Goal: Task Accomplishment & Management: Manage account settings

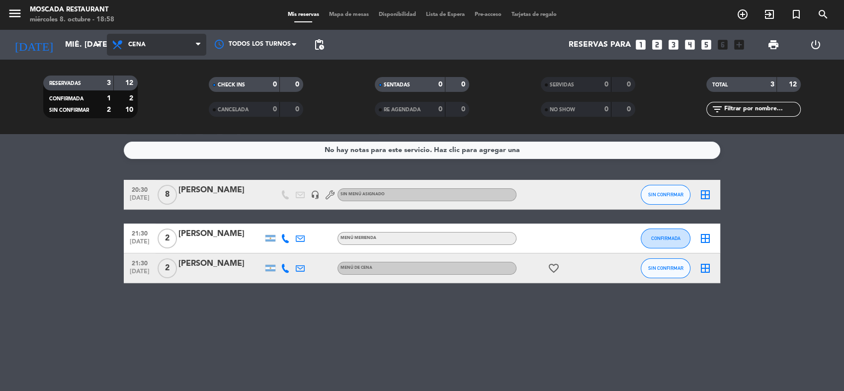
click at [142, 47] on span "Cena" at bounding box center [136, 44] width 17 height 7
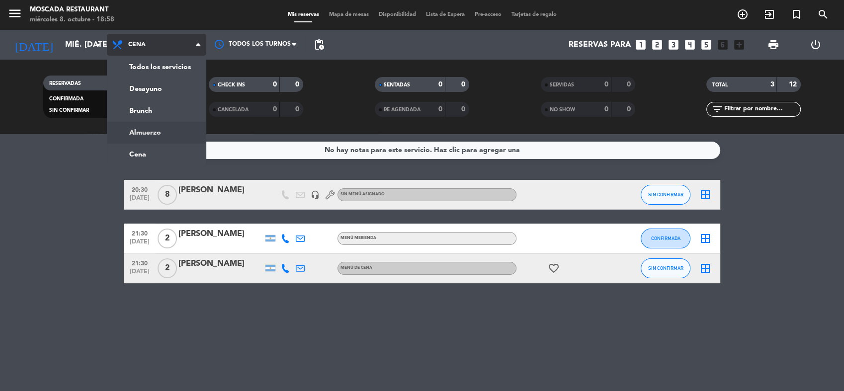
click at [148, 128] on div "menu Moscada Restaurant miércoles 8. octubre - 18:58 Mis reservas Mapa de mesas…" at bounding box center [422, 67] width 844 height 134
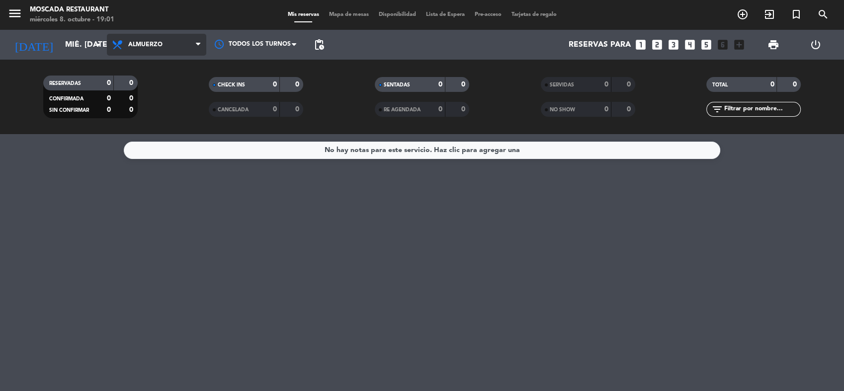
click at [172, 45] on span "Almuerzo" at bounding box center [156, 45] width 99 height 22
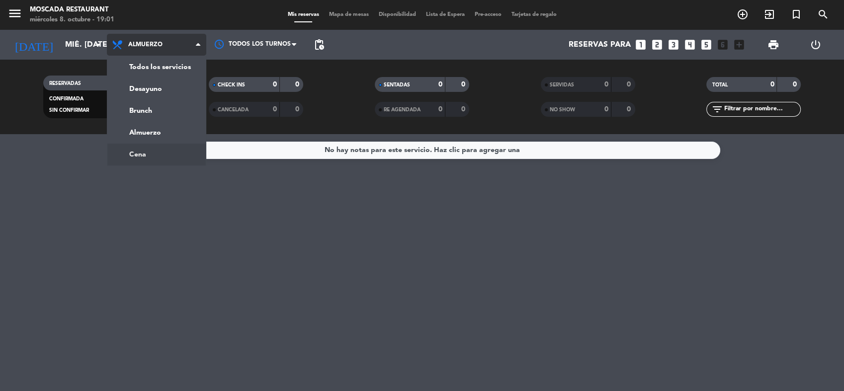
click at [140, 157] on ng-component "menu Moscada Restaurant miércoles 8. octubre - 19:01 Mis reservas Mapa de mesas…" at bounding box center [422, 195] width 844 height 391
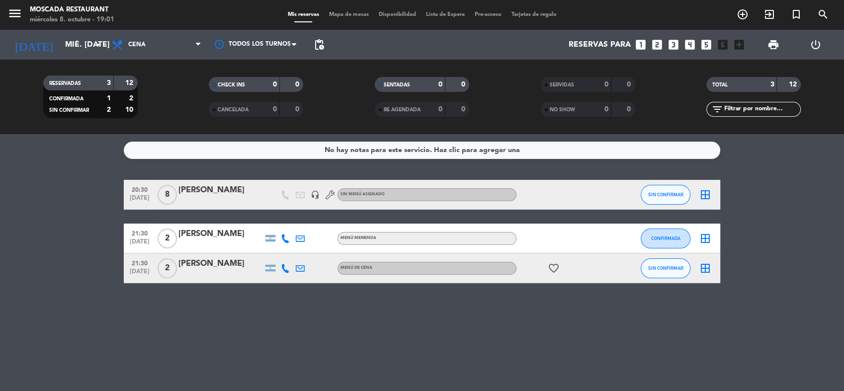
click at [42, 217] on bookings-row "20:30 [DATE] 8 [PERSON_NAME] headset_mic Sin menú asignado SIN CONFIRMAR border…" at bounding box center [422, 231] width 844 height 103
click at [656, 46] on icon "looks_two" at bounding box center [656, 44] width 13 height 13
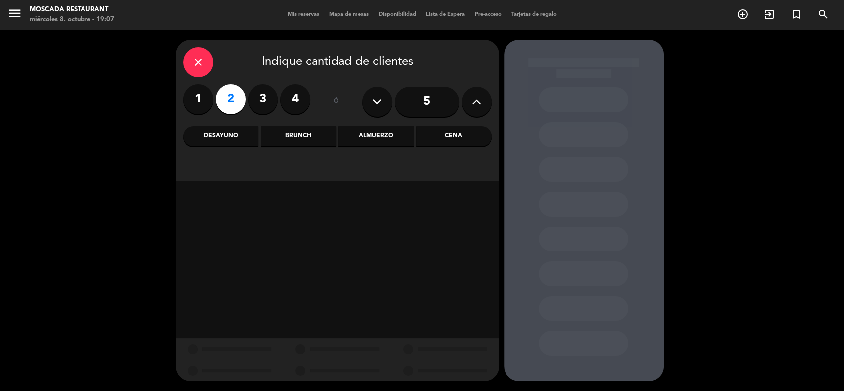
click at [292, 139] on div "Brunch" at bounding box center [298, 136] width 75 height 20
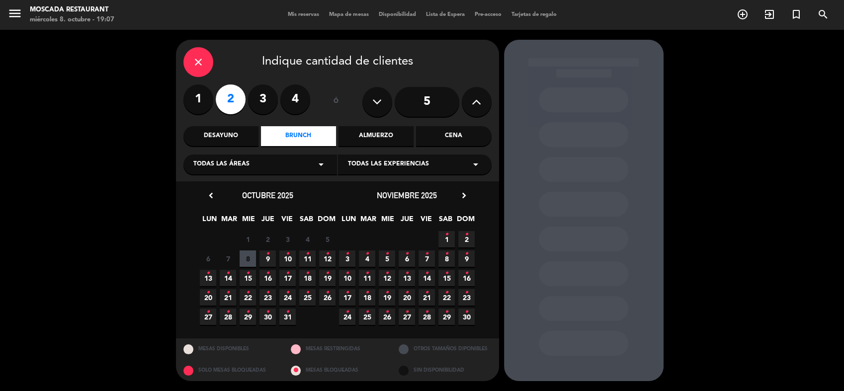
click at [266, 261] on icon "•" at bounding box center [267, 254] width 3 height 16
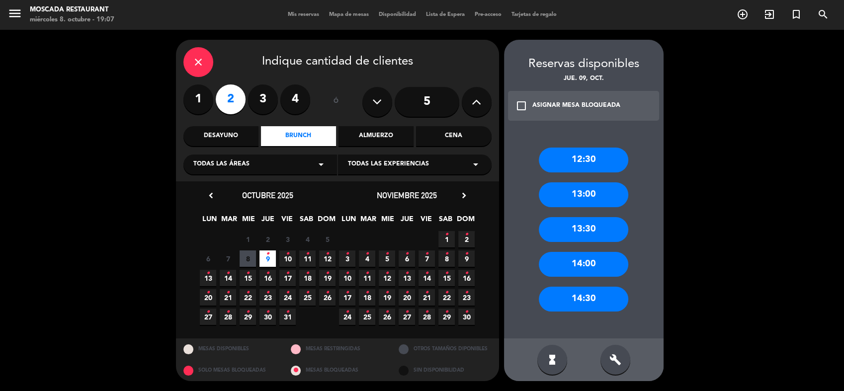
click at [562, 162] on div "12:30" at bounding box center [583, 160] width 89 height 25
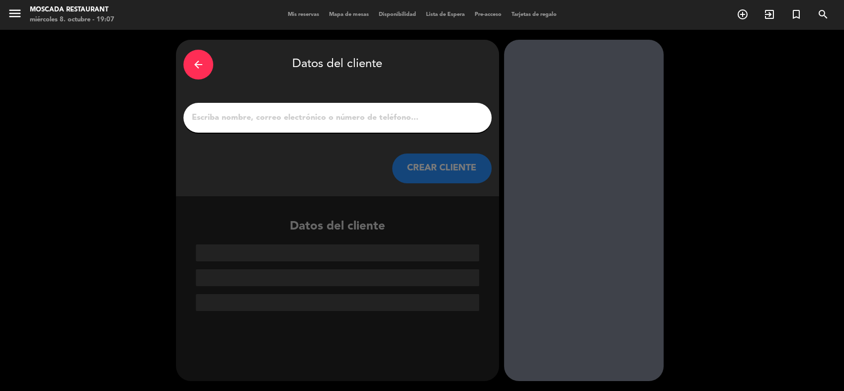
click at [385, 119] on input "1" at bounding box center [337, 118] width 293 height 14
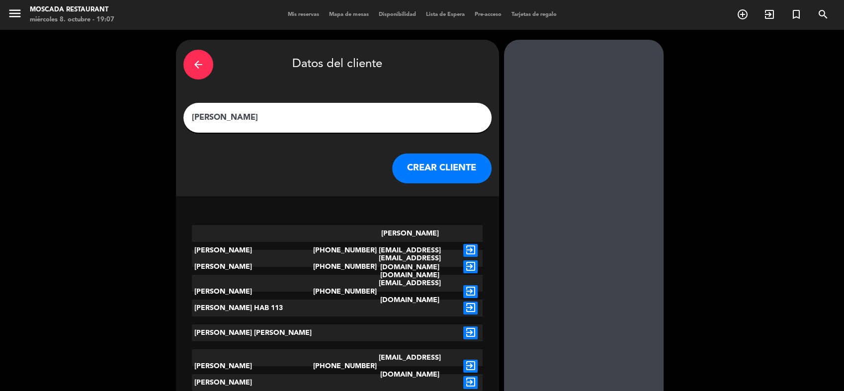
type input "[PERSON_NAME]"
click at [429, 183] on button "CREAR CLIENTE" at bounding box center [441, 169] width 99 height 30
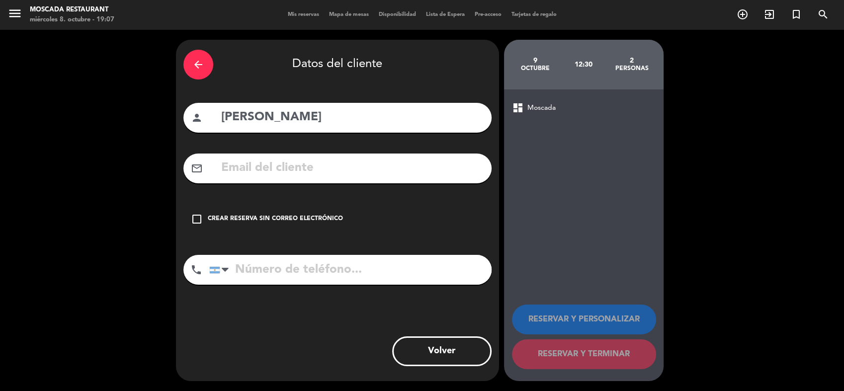
click at [270, 218] on div "Crear reserva sin correo electrónico" at bounding box center [275, 219] width 135 height 10
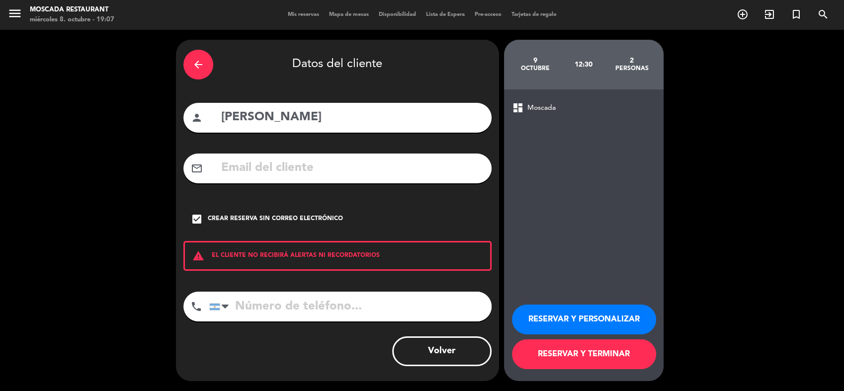
click at [618, 315] on button "RESERVAR Y PERSONALIZAR" at bounding box center [584, 320] width 144 height 30
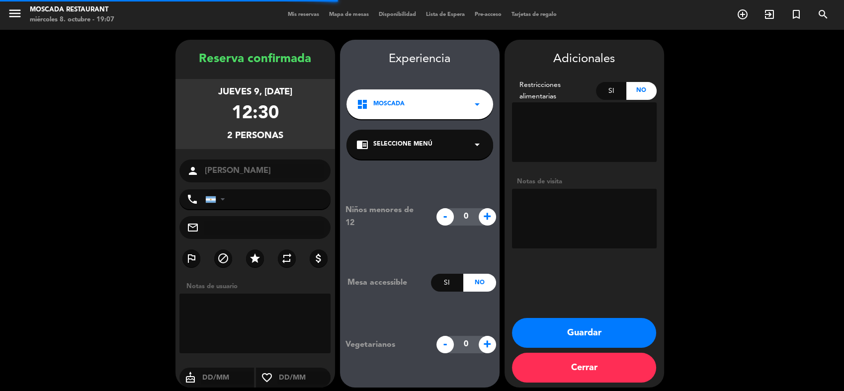
scroll to position [6, 0]
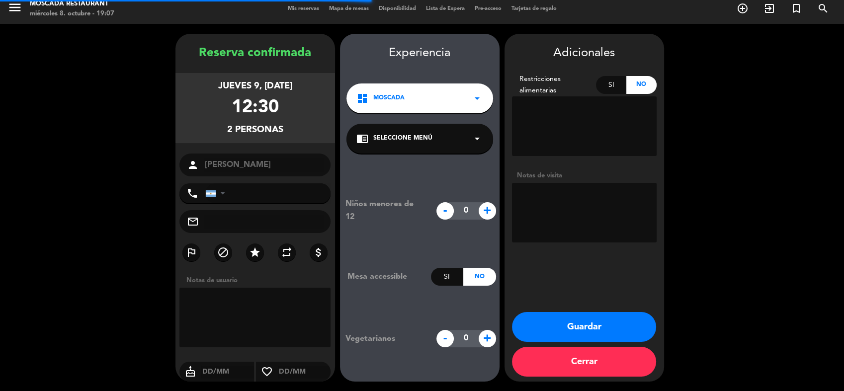
drag, startPoint x: 547, startPoint y: 191, endPoint x: 551, endPoint y: 188, distance: 5.1
click at [547, 191] on textarea at bounding box center [584, 213] width 145 height 60
type textarea "NIMBUS 43562"
click at [572, 322] on button "Guardar" at bounding box center [584, 327] width 144 height 30
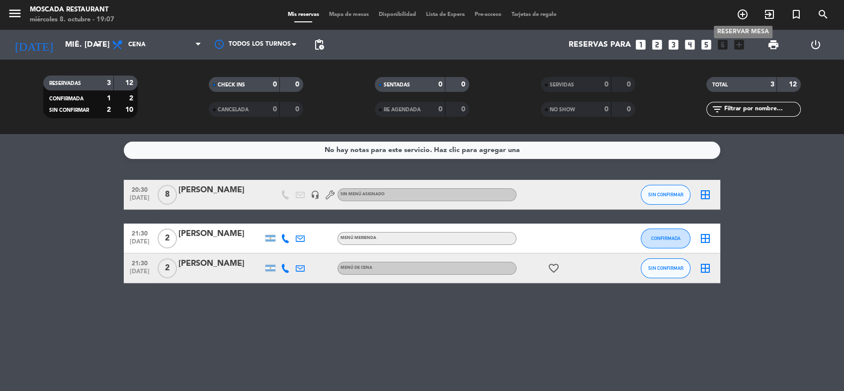
click at [747, 15] on icon "add_circle_outline" at bounding box center [742, 14] width 12 height 12
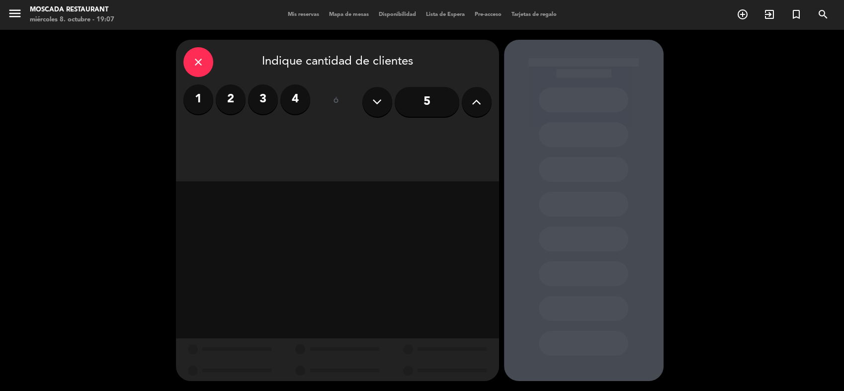
click at [467, 100] on button at bounding box center [477, 102] width 30 height 30
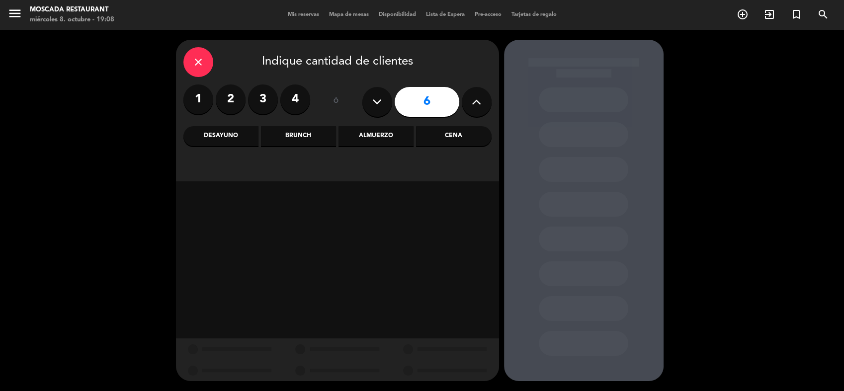
click at [374, 133] on div "Almuerzo" at bounding box center [375, 136] width 75 height 20
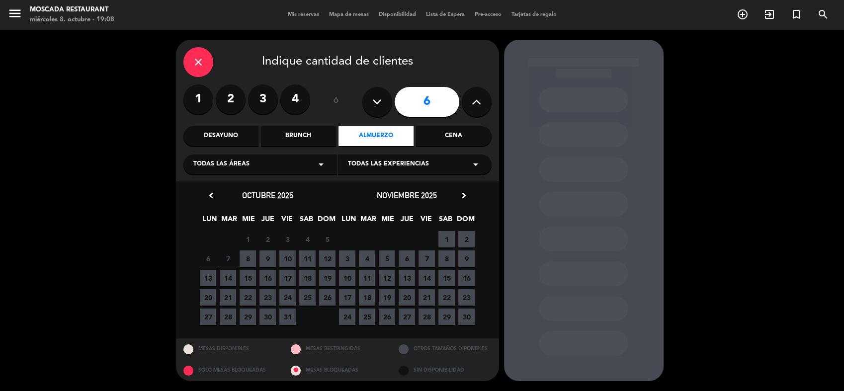
click at [266, 255] on span "9" at bounding box center [267, 258] width 16 height 16
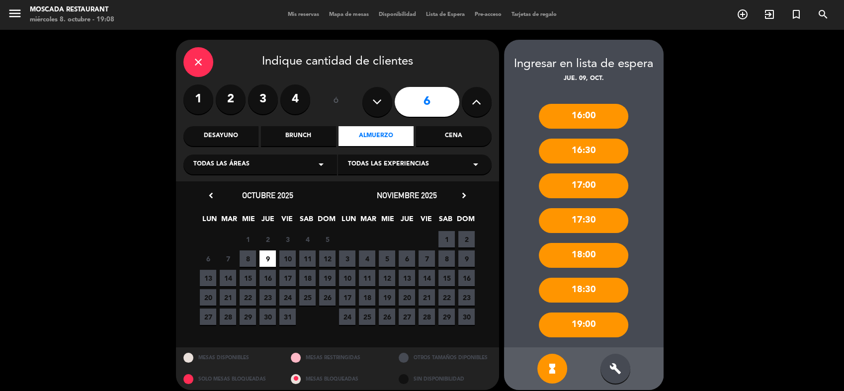
click at [620, 370] on icon "build" at bounding box center [615, 369] width 12 height 12
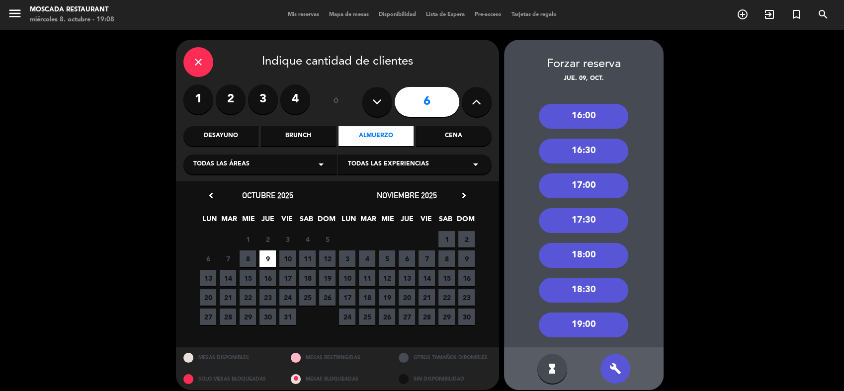
click at [583, 189] on div "17:00" at bounding box center [583, 185] width 89 height 25
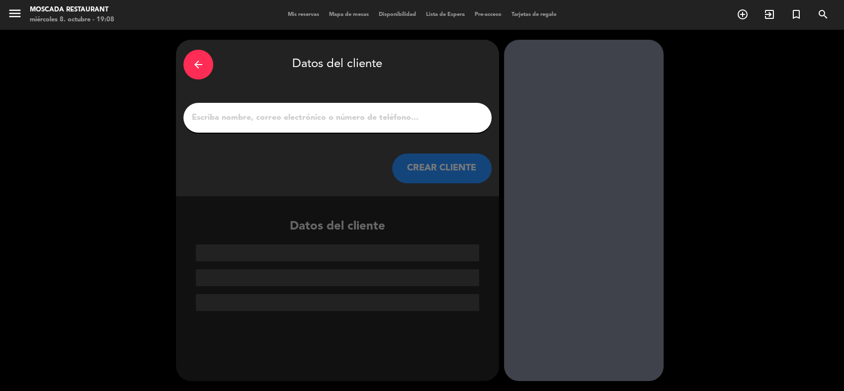
click at [296, 116] on input "1" at bounding box center [337, 118] width 293 height 14
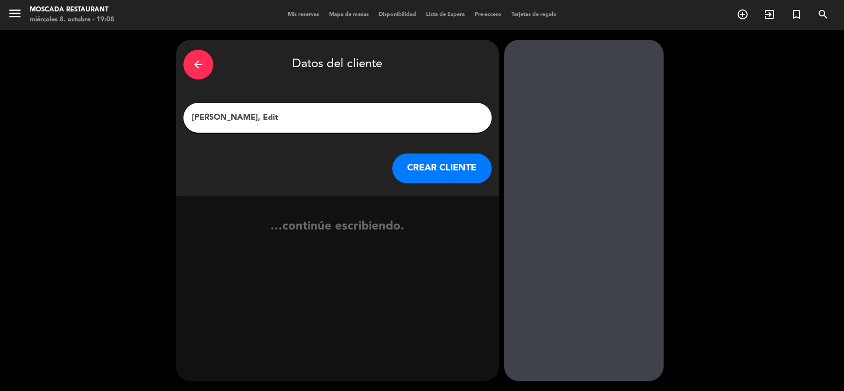
type input "[PERSON_NAME], Edit"
click at [447, 156] on button "CREAR CLIENTE" at bounding box center [441, 169] width 99 height 30
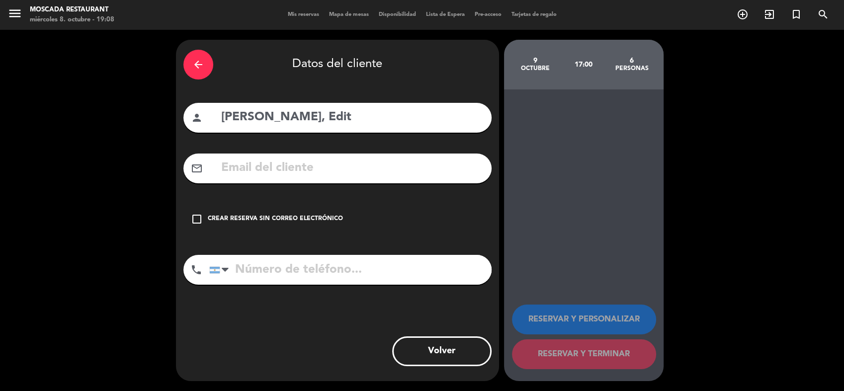
click at [284, 219] on div "Crear reserva sin correo electrónico" at bounding box center [275, 219] width 135 height 10
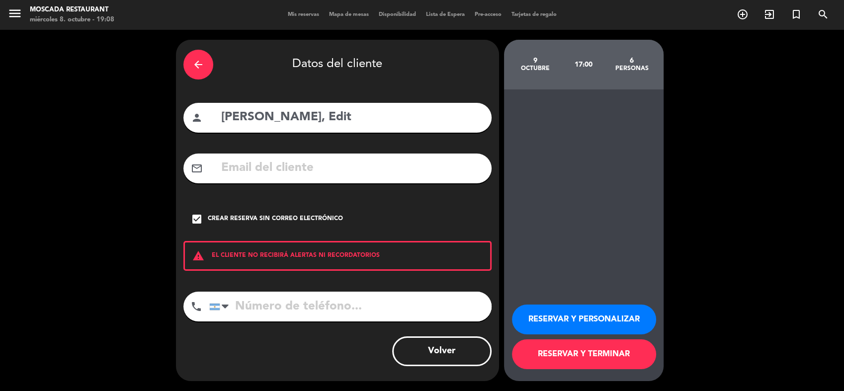
click at [613, 311] on button "RESERVAR Y PERSONALIZAR" at bounding box center [584, 320] width 144 height 30
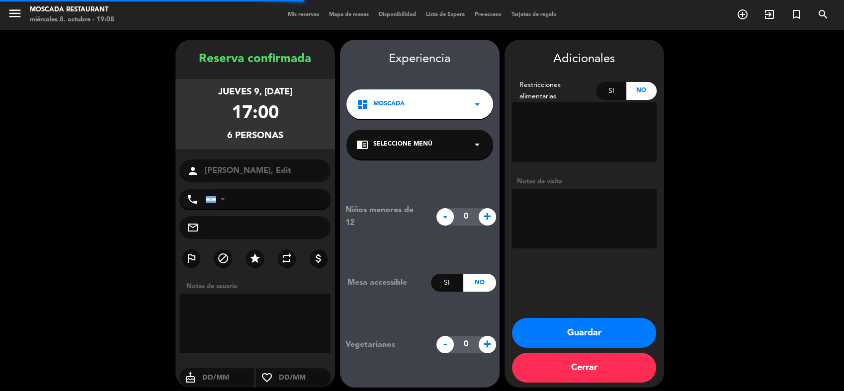
scroll to position [6, 0]
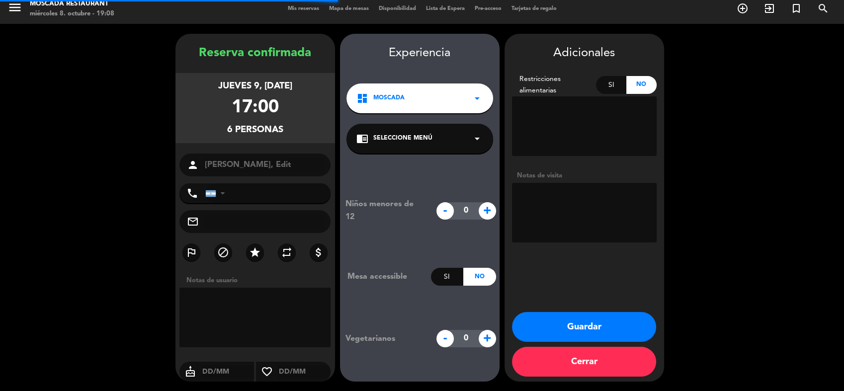
click at [561, 183] on textarea at bounding box center [584, 213] width 145 height 60
type textarea "tapeo nimbus 43493"
drag, startPoint x: 603, startPoint y: 318, endPoint x: 608, endPoint y: 315, distance: 5.8
click at [605, 319] on button "Guardar" at bounding box center [584, 327] width 144 height 30
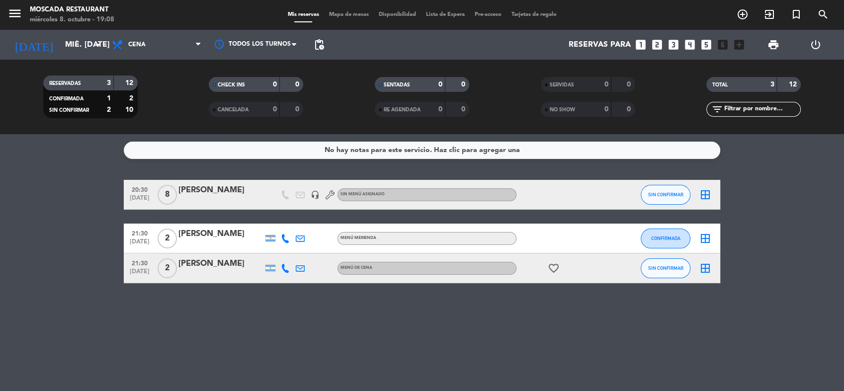
click at [640, 44] on icon "looks_one" at bounding box center [640, 44] width 13 height 13
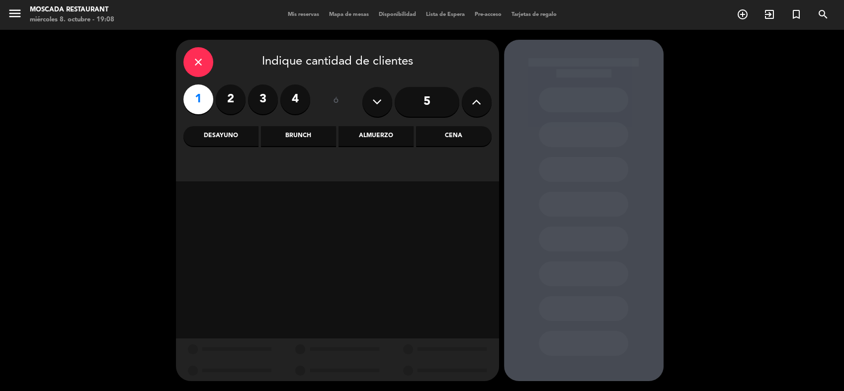
click at [305, 136] on div "Brunch" at bounding box center [298, 136] width 75 height 20
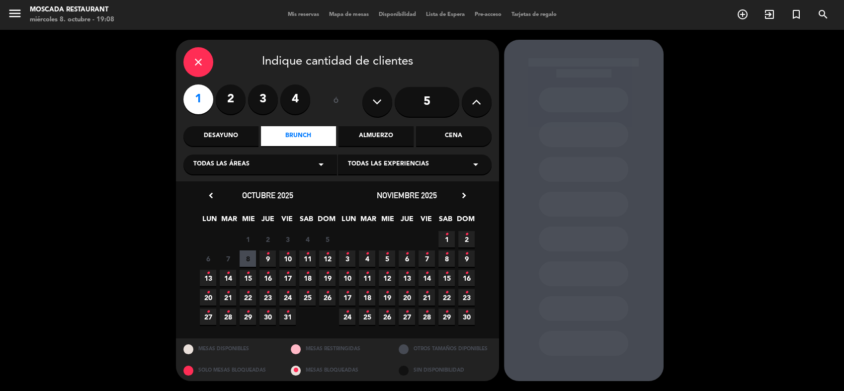
click at [271, 256] on span "9 •" at bounding box center [267, 258] width 16 height 16
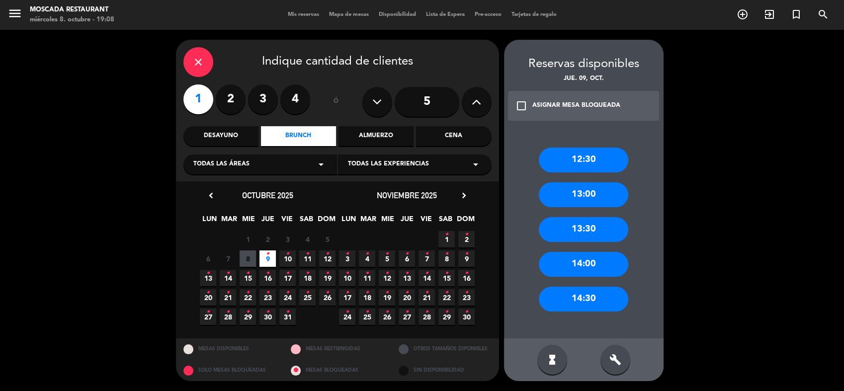
click at [600, 162] on div "12:30" at bounding box center [583, 160] width 89 height 25
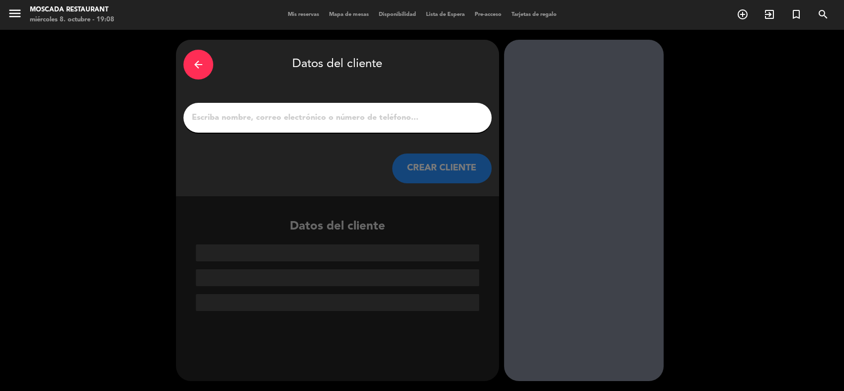
click at [384, 114] on input "1" at bounding box center [337, 118] width 293 height 14
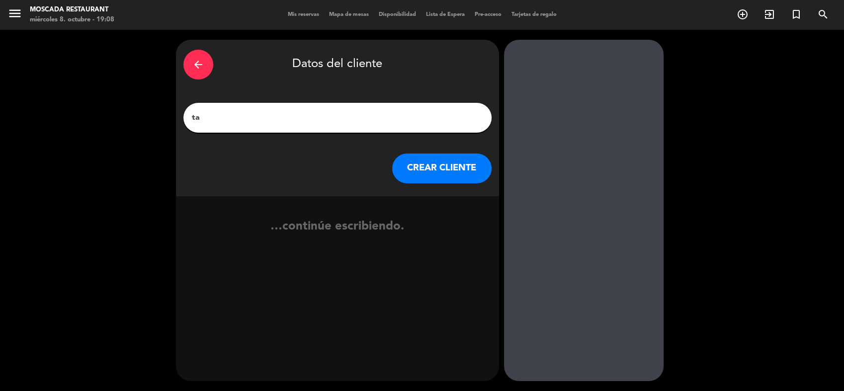
type input "t"
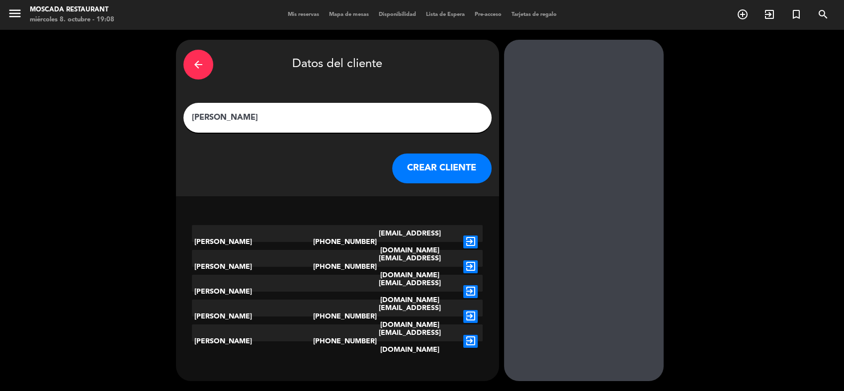
type input "[PERSON_NAME]"
click at [429, 163] on button "CREAR CLIENTE" at bounding box center [441, 169] width 99 height 30
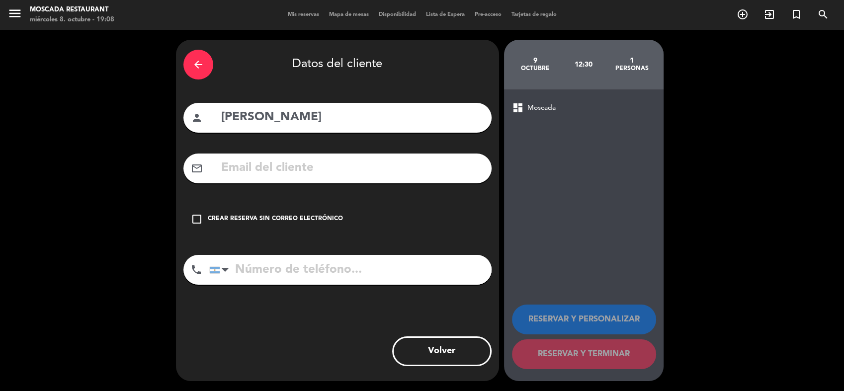
click at [273, 213] on div "check_box_outline_blank Crear reserva sin correo electrónico" at bounding box center [337, 219] width 308 height 30
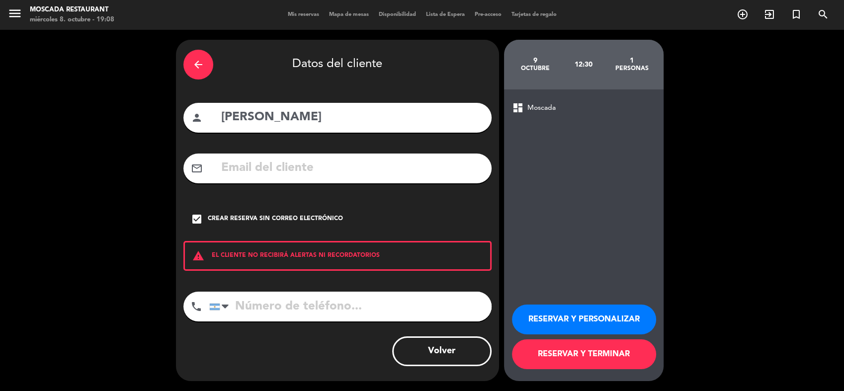
click at [613, 314] on button "RESERVAR Y PERSONALIZAR" at bounding box center [584, 320] width 144 height 30
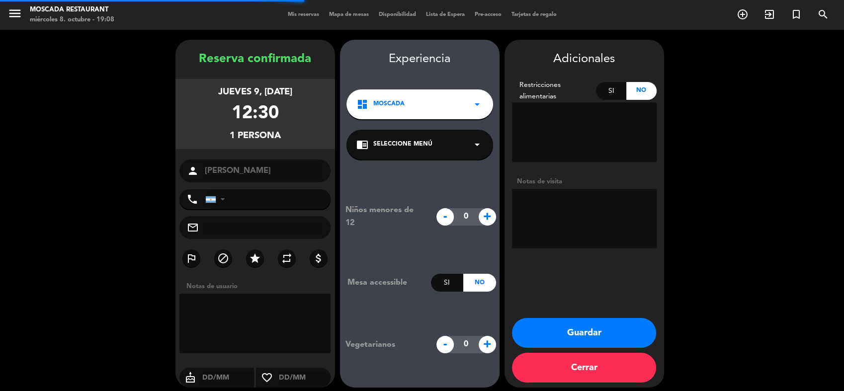
scroll to position [6, 0]
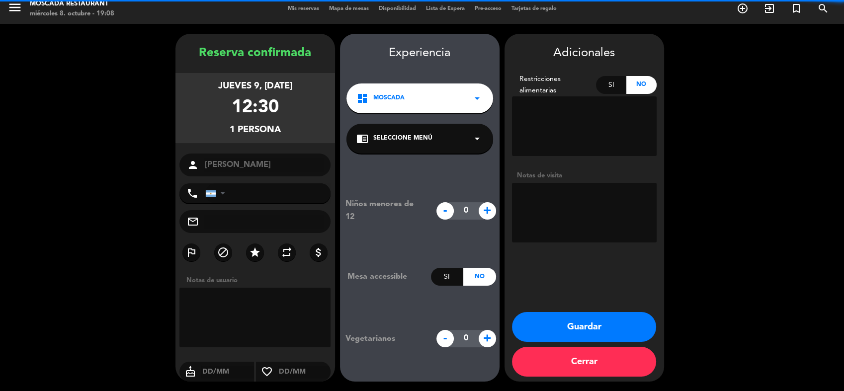
click at [558, 195] on textarea at bounding box center [584, 213] width 145 height 60
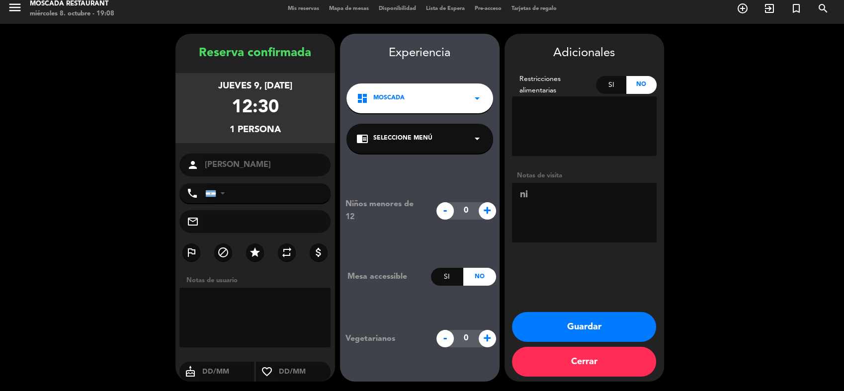
type textarea "n"
type textarea "Nimbus 43783"
click at [560, 334] on button "Guardar" at bounding box center [584, 327] width 144 height 30
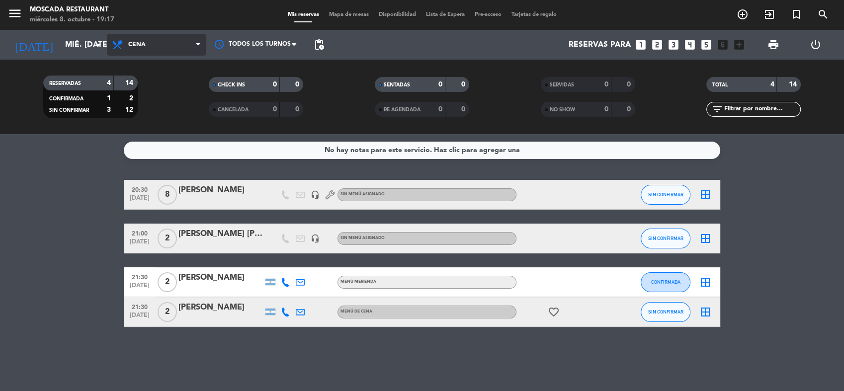
click at [135, 39] on span "Cena" at bounding box center [156, 45] width 99 height 22
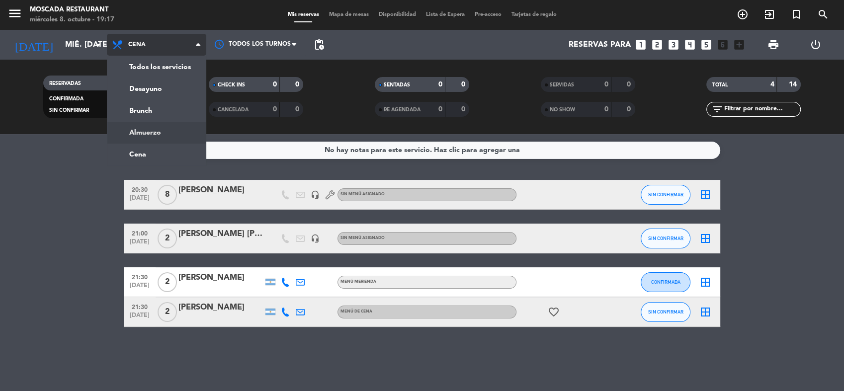
click at [164, 132] on div "menu Moscada Restaurant miércoles 8. octubre - 19:17 Mis reservas Mapa de mesas…" at bounding box center [422, 67] width 844 height 134
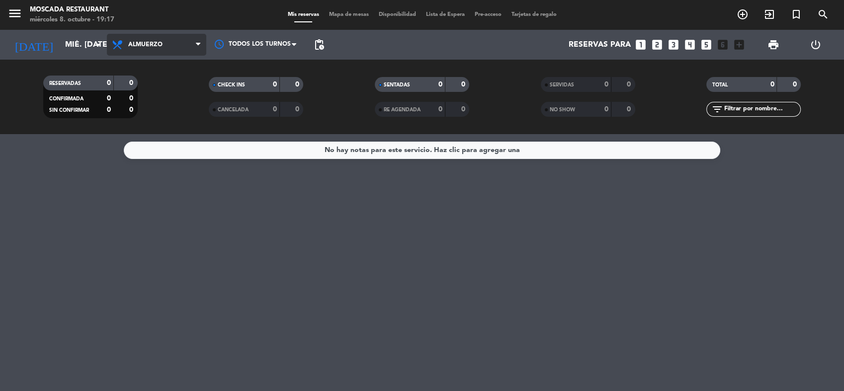
click at [161, 53] on span "Almuerzo" at bounding box center [156, 45] width 99 height 22
drag, startPoint x: 147, startPoint y: 149, endPoint x: 153, endPoint y: 140, distance: 11.4
click at [147, 149] on ng-component "menu Moscada Restaurant miércoles 8. octubre - 19:17 Mis reservas Mapa de mesas…" at bounding box center [422, 195] width 844 height 391
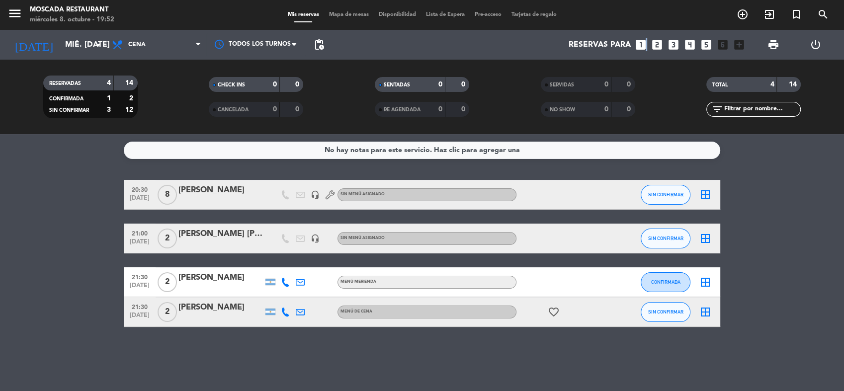
click at [646, 40] on icon "looks_one" at bounding box center [640, 44] width 13 height 13
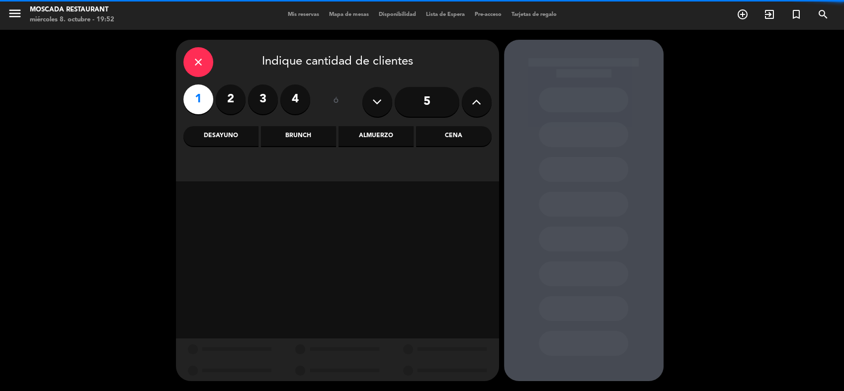
click at [241, 92] on label "2" at bounding box center [231, 99] width 30 height 30
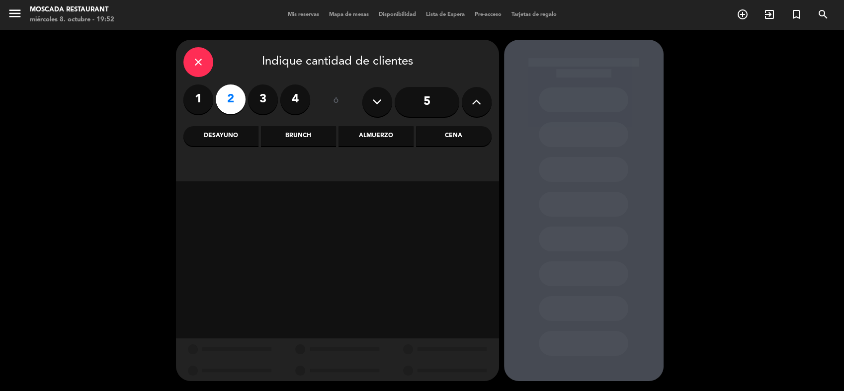
click at [430, 134] on div "Cena" at bounding box center [453, 136] width 75 height 20
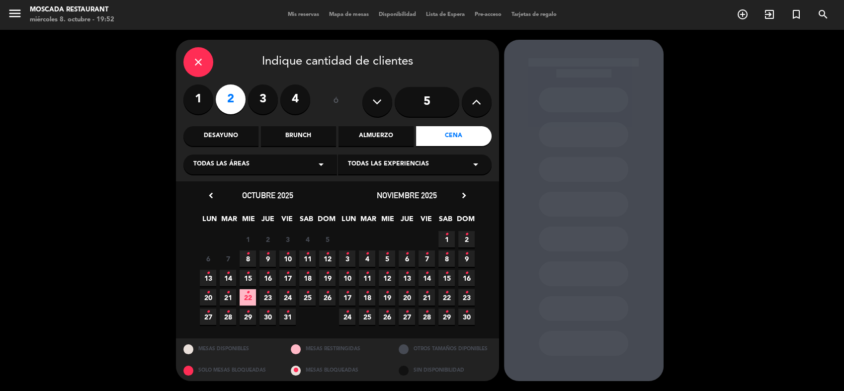
click at [247, 250] on icon "•" at bounding box center [247, 254] width 3 height 16
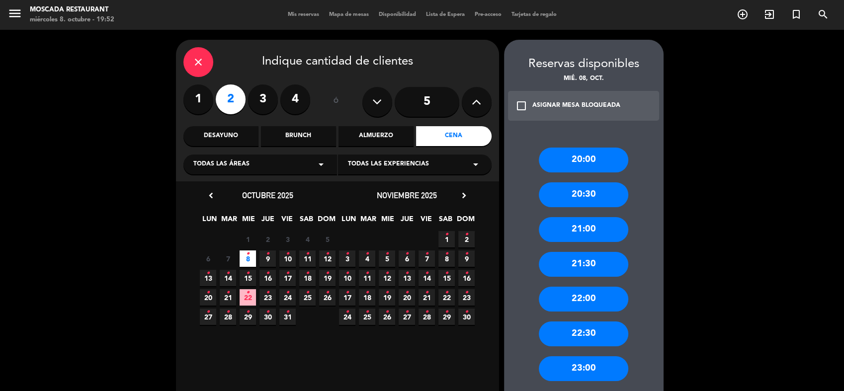
click at [577, 236] on div "21:00" at bounding box center [583, 229] width 89 height 25
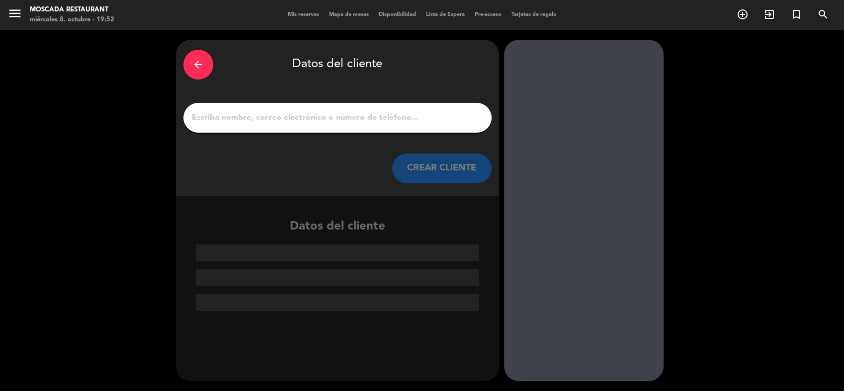
click at [266, 109] on div at bounding box center [337, 118] width 308 height 30
click at [262, 122] on input "1" at bounding box center [337, 118] width 293 height 14
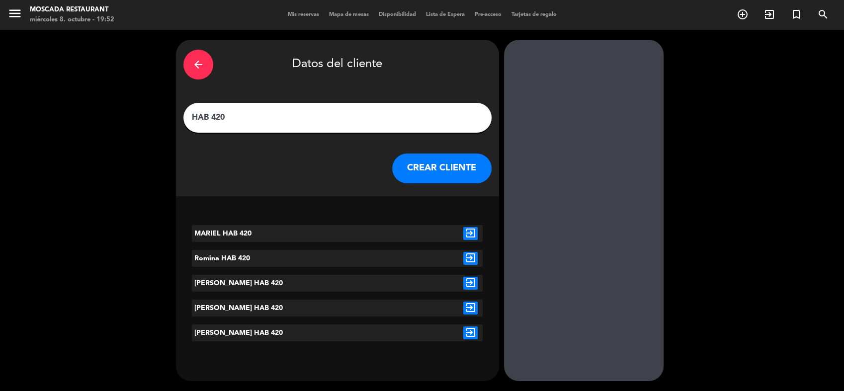
click at [280, 119] on input "HAB 420" at bounding box center [337, 118] width 293 height 14
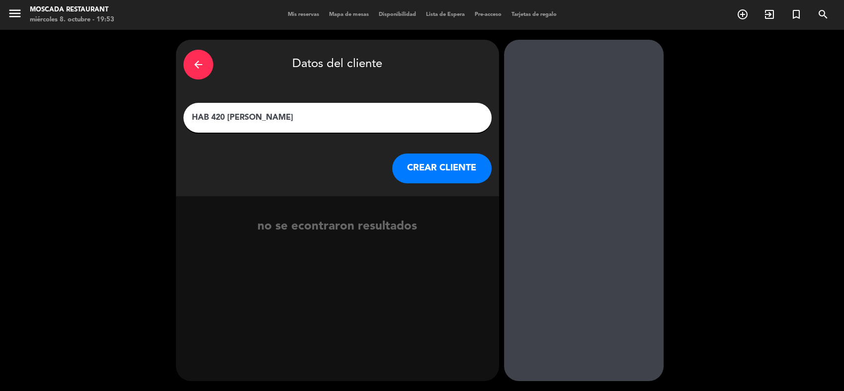
type input "HAB 420 [PERSON_NAME]"
click at [439, 173] on button "CREAR CLIENTE" at bounding box center [441, 169] width 99 height 30
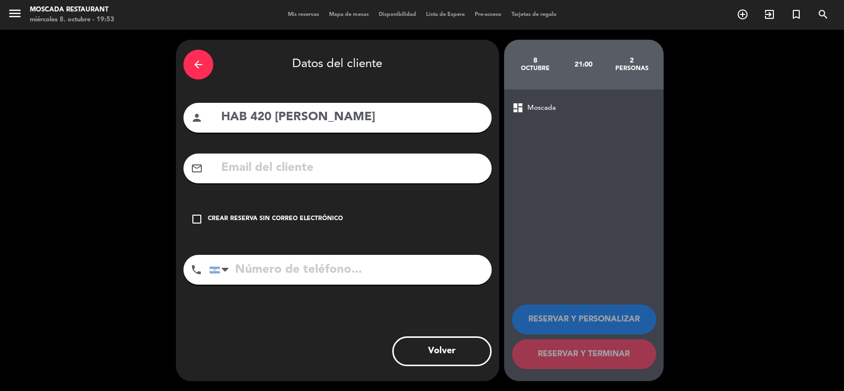
click at [224, 223] on div "Crear reserva sin correo electrónico" at bounding box center [275, 219] width 135 height 10
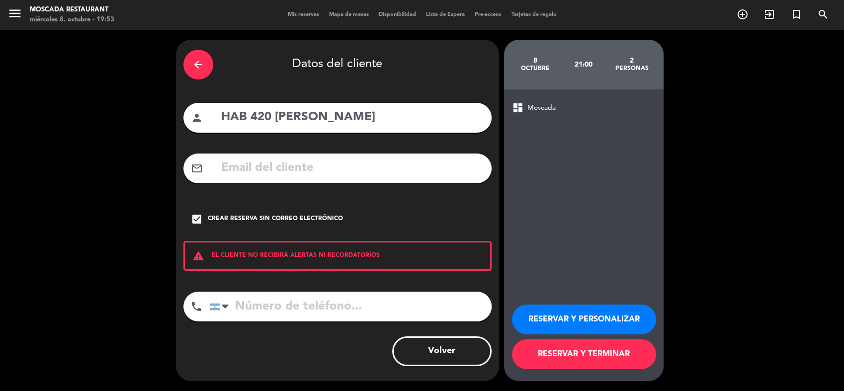
click at [567, 351] on button "RESERVAR Y TERMINAR" at bounding box center [584, 354] width 144 height 30
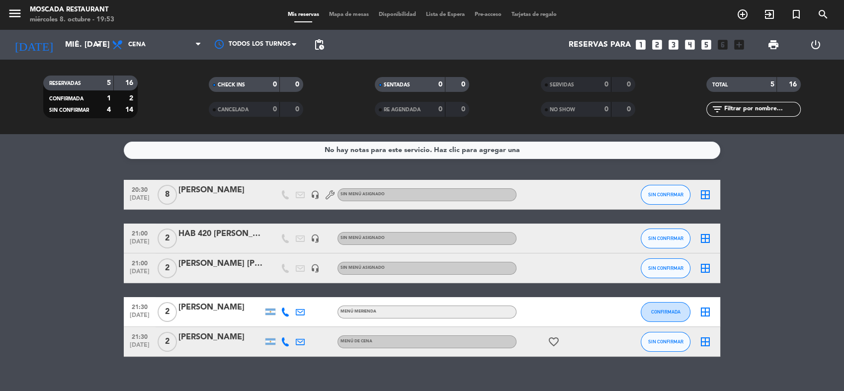
click at [675, 44] on icon "looks_3" at bounding box center [673, 44] width 13 height 13
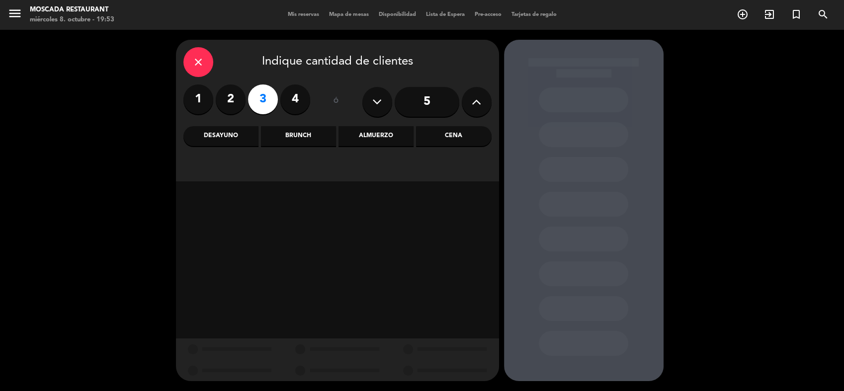
click at [421, 134] on div "Cena" at bounding box center [453, 136] width 75 height 20
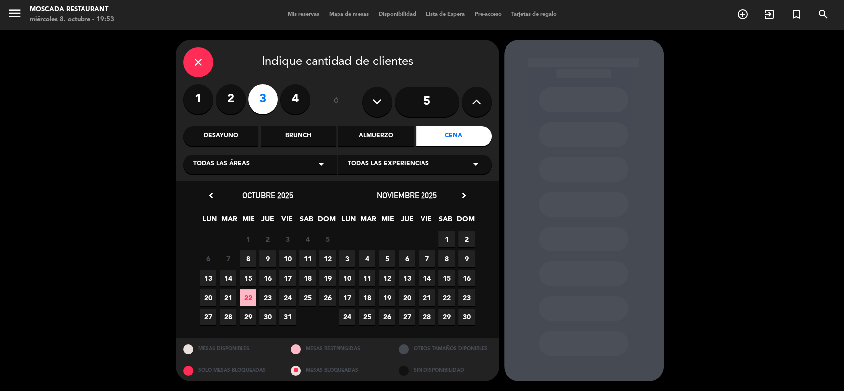
click at [247, 254] on span "8" at bounding box center [248, 258] width 16 height 16
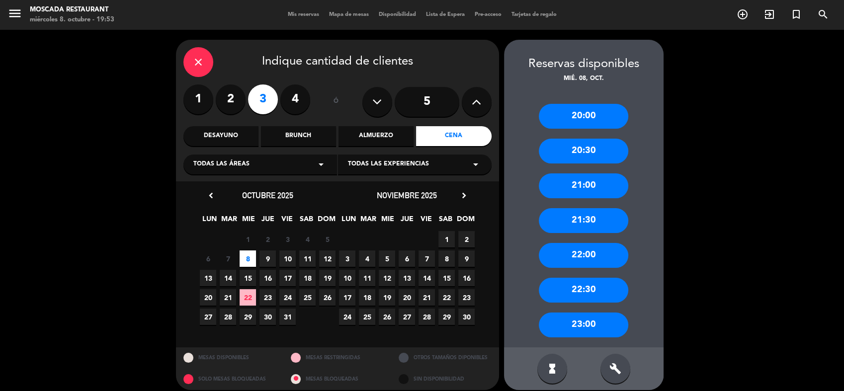
click at [582, 219] on div "21:30" at bounding box center [583, 220] width 89 height 25
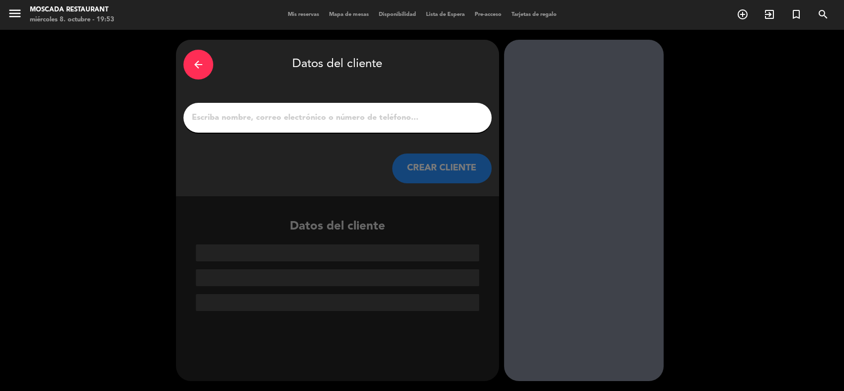
click at [314, 121] on input "1" at bounding box center [337, 118] width 293 height 14
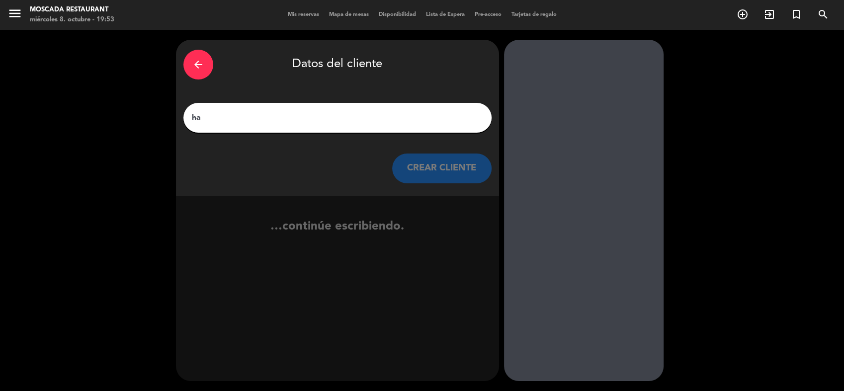
type input "h"
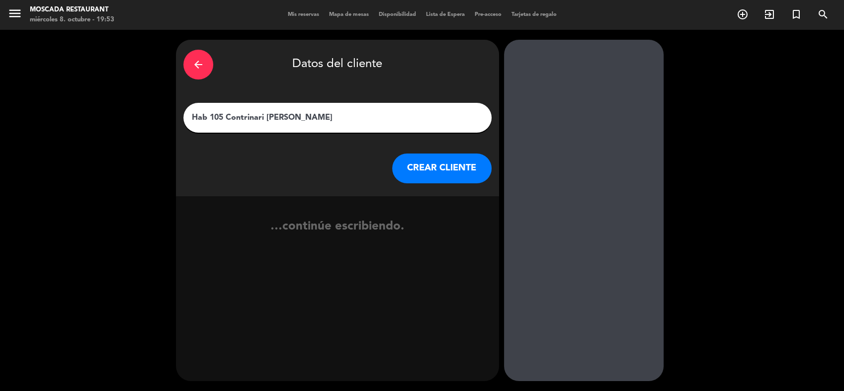
type input "Hab 105 Contrinari [PERSON_NAME]"
click at [444, 175] on button "CREAR CLIENTE" at bounding box center [441, 169] width 99 height 30
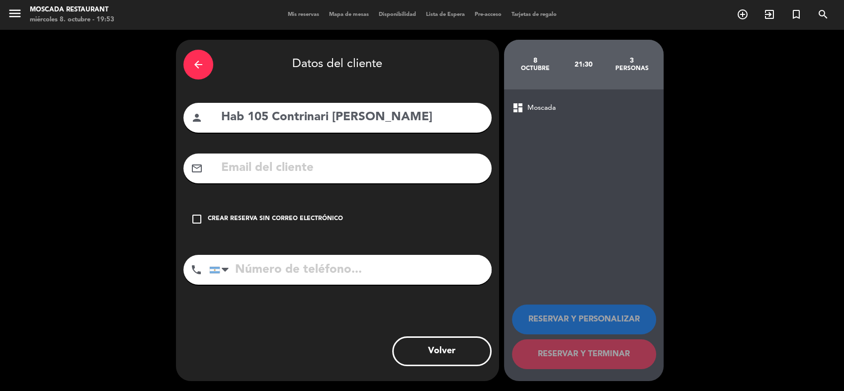
click at [200, 216] on icon "check_box_outline_blank" at bounding box center [197, 219] width 12 height 12
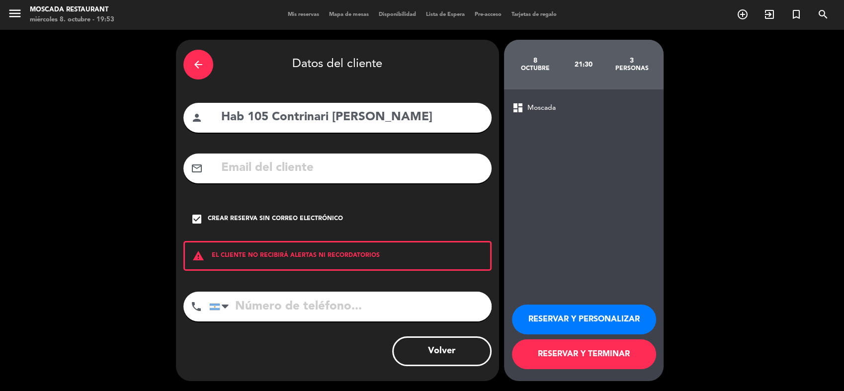
click at [590, 350] on button "RESERVAR Y TERMINAR" at bounding box center [584, 354] width 144 height 30
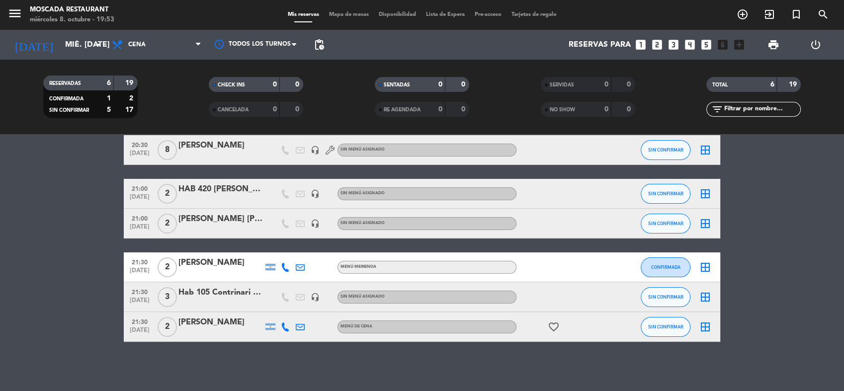
scroll to position [45, 0]
click at [706, 293] on icon "border_all" at bounding box center [705, 297] width 12 height 12
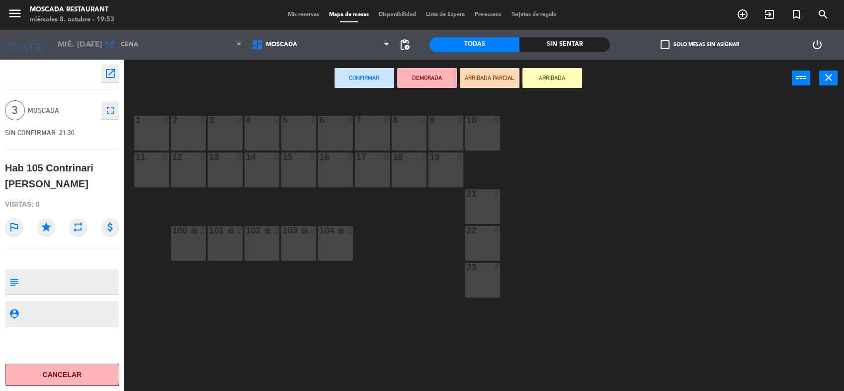
click at [440, 124] on div at bounding box center [446, 120] width 16 height 9
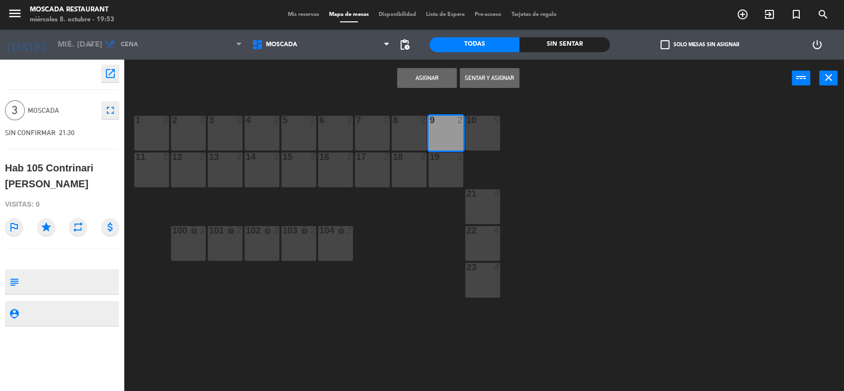
click at [433, 76] on button "Asignar" at bounding box center [427, 78] width 60 height 20
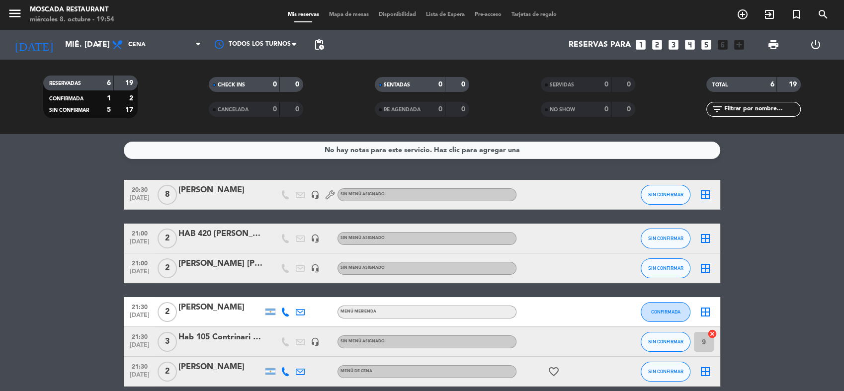
click at [708, 191] on icon "border_all" at bounding box center [705, 195] width 12 height 12
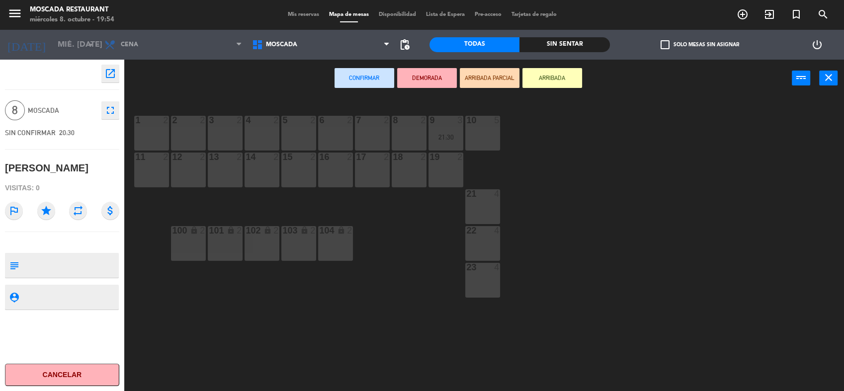
click at [263, 130] on div "4 2" at bounding box center [261, 133] width 35 height 35
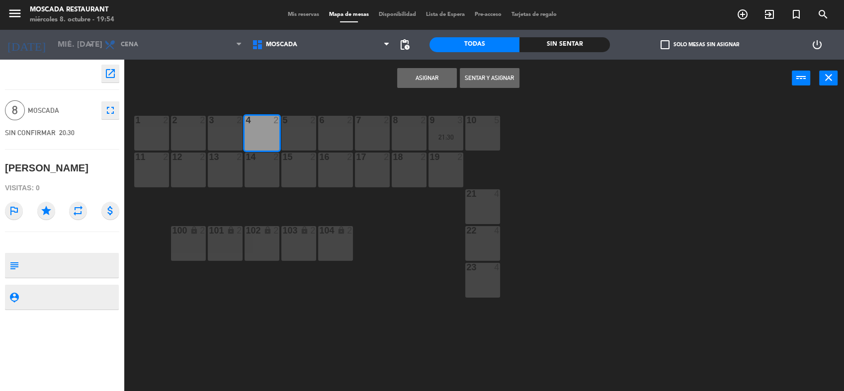
click at [263, 159] on div at bounding box center [262, 157] width 16 height 9
click at [290, 126] on div "5 2" at bounding box center [298, 133] width 35 height 35
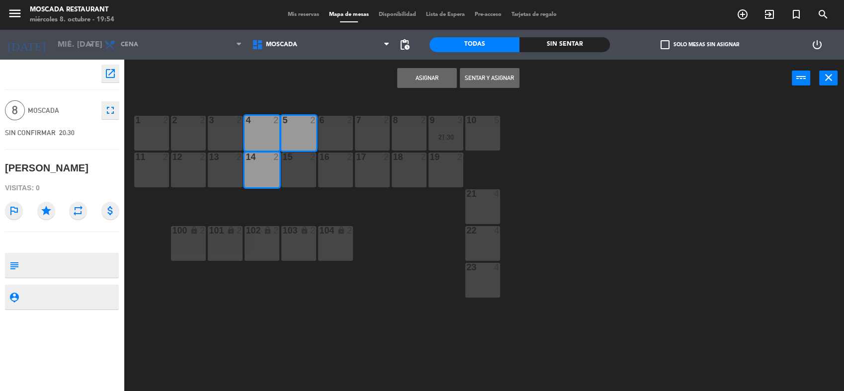
click at [295, 167] on div "15 2" at bounding box center [298, 170] width 35 height 35
click at [430, 77] on button "Asignar" at bounding box center [427, 78] width 60 height 20
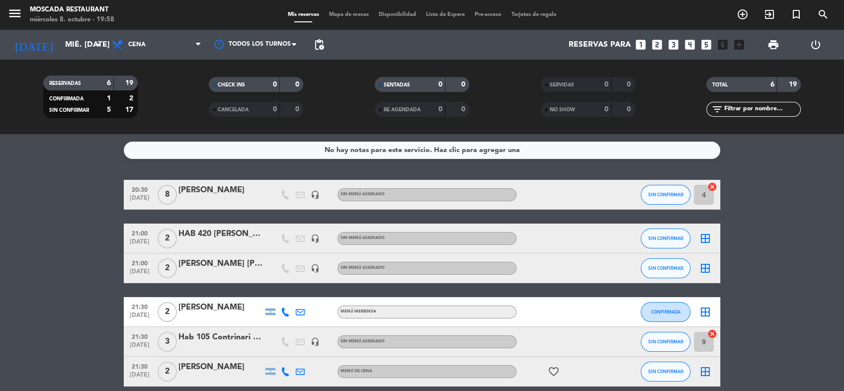
click at [735, 193] on bookings-row "20:30 [DATE] 8 [PERSON_NAME] headset_mic Sin menú asignado SIN CONFIRMAR 4 canc…" at bounding box center [422, 283] width 844 height 207
click at [555, 370] on icon "favorite_border" at bounding box center [554, 372] width 12 height 12
click at [70, 39] on input "mié. [DATE]" at bounding box center [112, 44] width 105 height 19
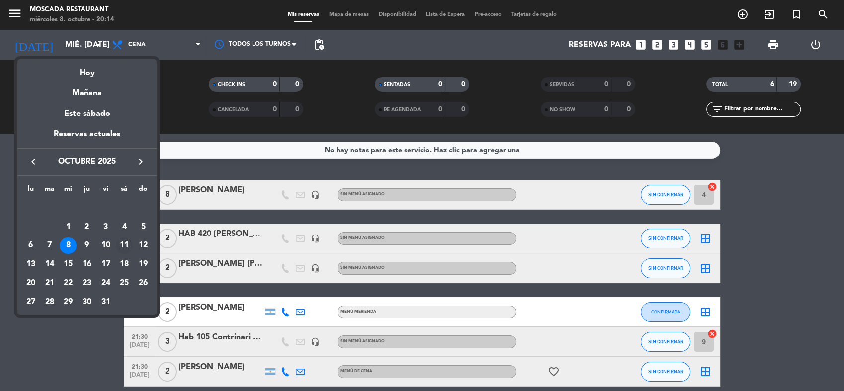
click at [131, 247] on div "11" at bounding box center [124, 246] width 17 height 17
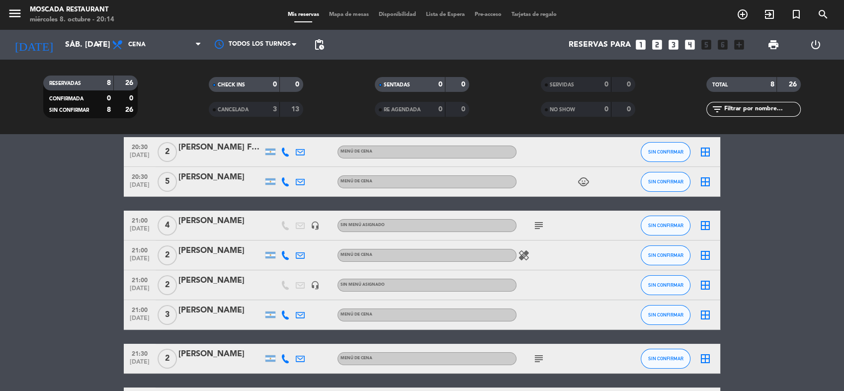
scroll to position [119, 0]
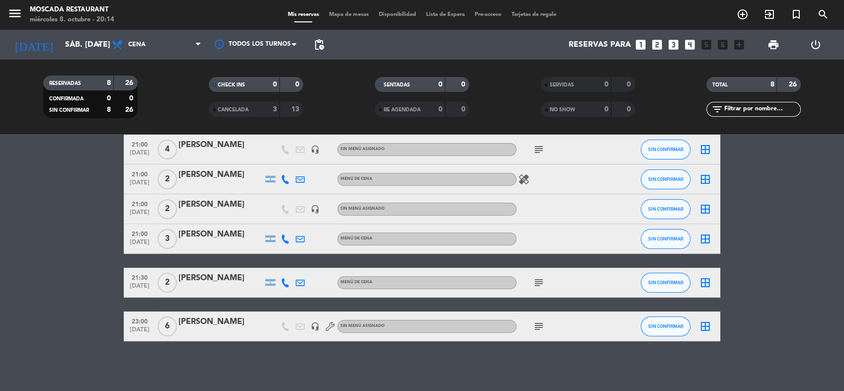
click at [140, 323] on span "23:00" at bounding box center [139, 320] width 25 height 11
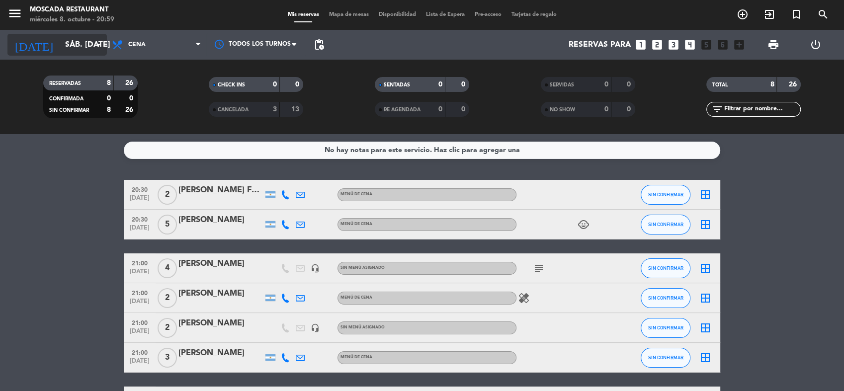
click at [90, 47] on input "sáb. [DATE]" at bounding box center [112, 44] width 105 height 19
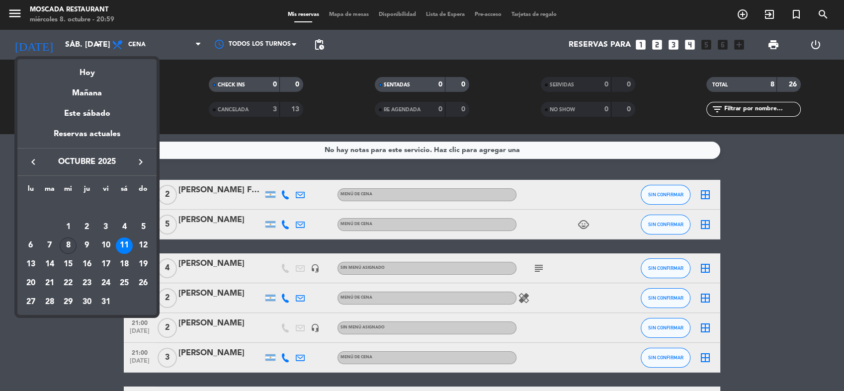
click at [70, 241] on div "8" at bounding box center [68, 246] width 17 height 17
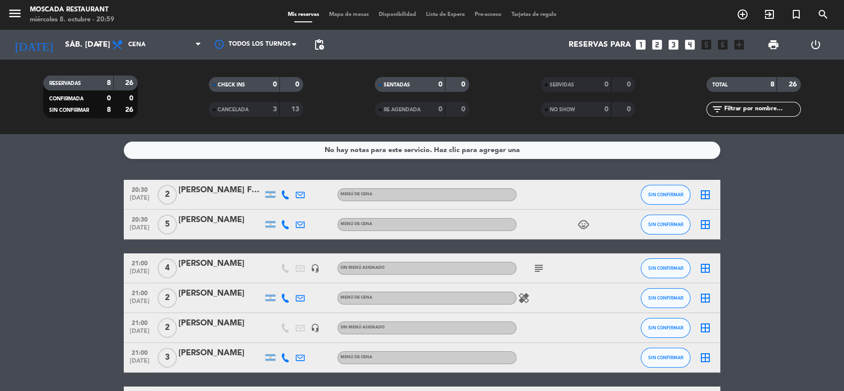
type input "mié. [DATE]"
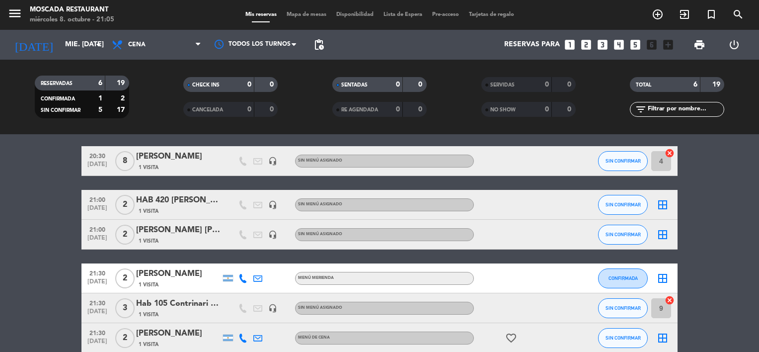
scroll to position [50, 0]
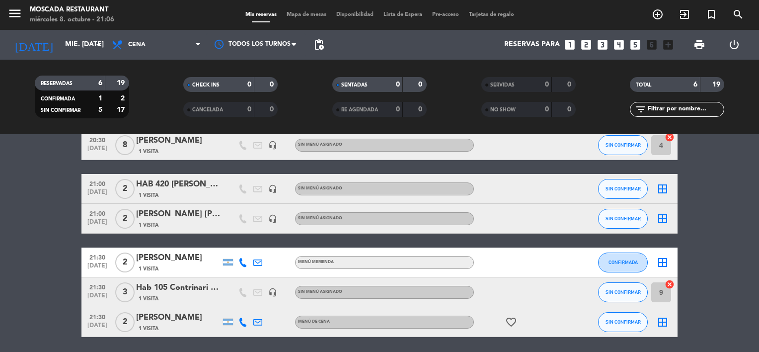
click at [666, 188] on icon "border_all" at bounding box center [663, 189] width 12 height 12
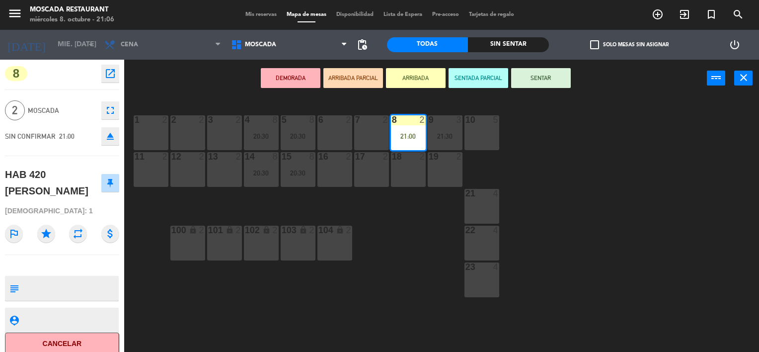
click at [368, 136] on div "7 2" at bounding box center [371, 132] width 35 height 35
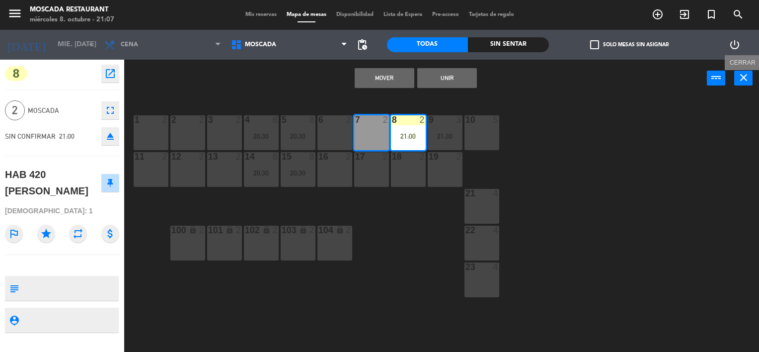
click at [740, 78] on icon "close" at bounding box center [744, 78] width 12 height 12
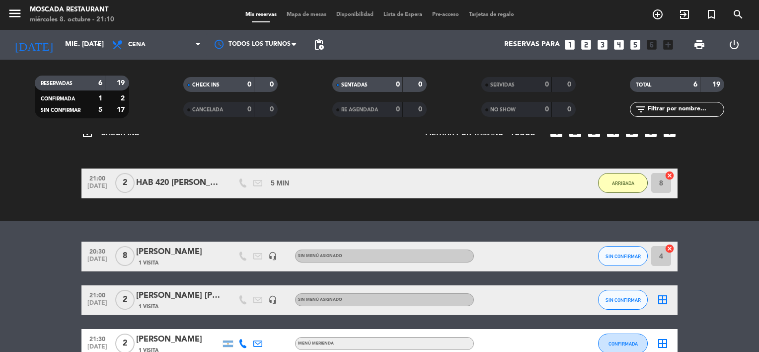
scroll to position [124, 0]
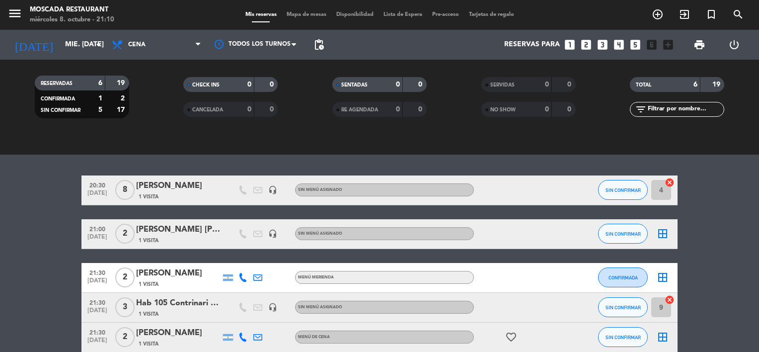
click at [507, 194] on div at bounding box center [518, 189] width 89 height 29
click at [630, 187] on span "SIN CONFIRMAR" at bounding box center [623, 189] width 35 height 5
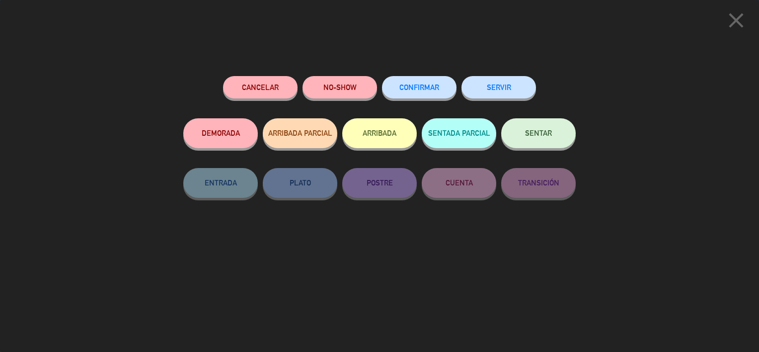
click at [379, 128] on button "ARRIBADA" at bounding box center [379, 133] width 75 height 30
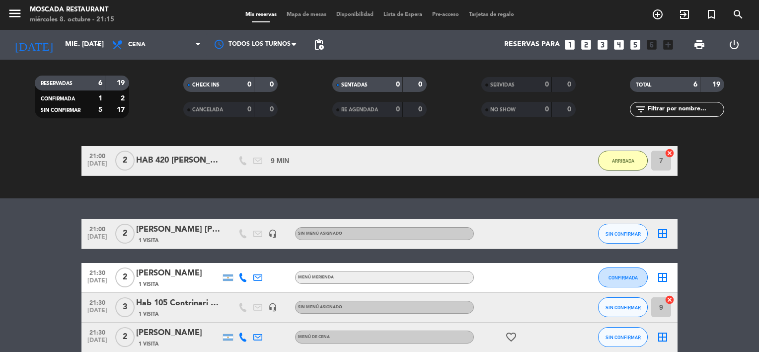
click at [660, 235] on icon "border_all" at bounding box center [663, 234] width 12 height 12
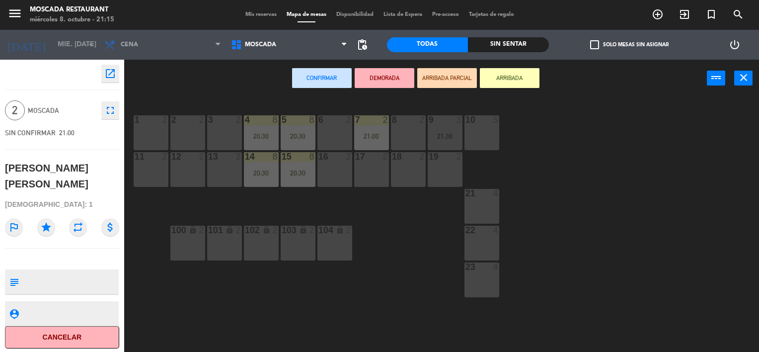
click at [211, 137] on div "3 2" at bounding box center [224, 132] width 35 height 35
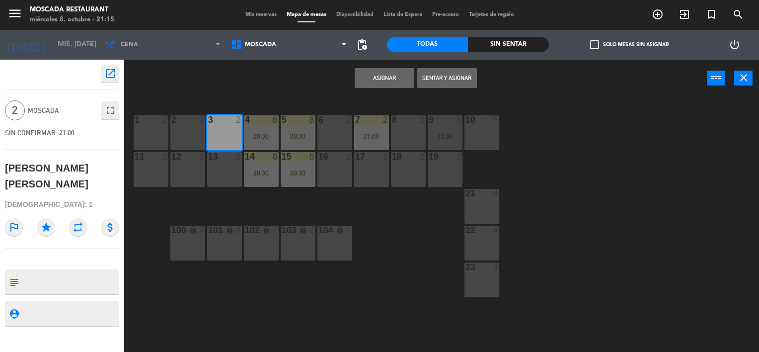
click at [386, 83] on button "Asignar" at bounding box center [385, 78] width 60 height 20
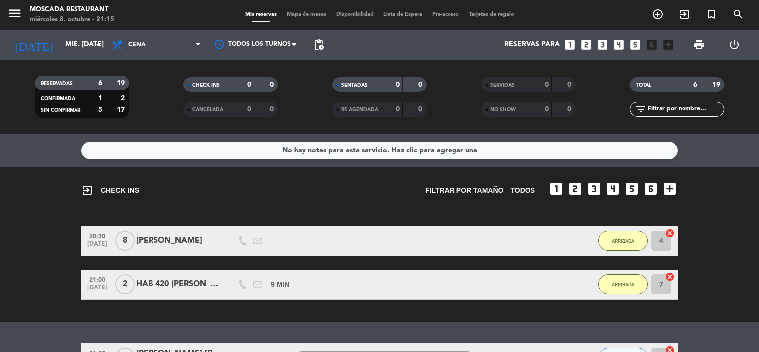
scroll to position [50, 0]
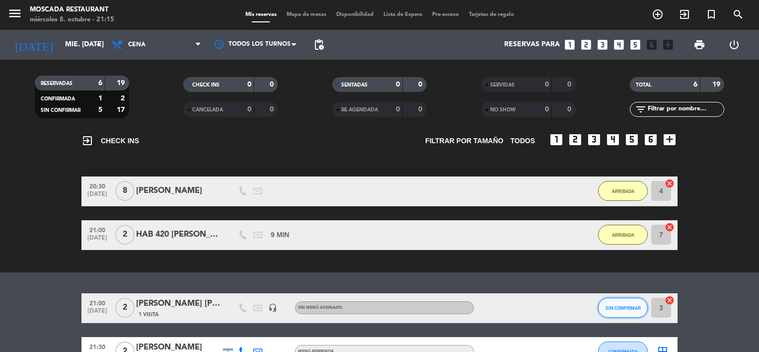
drag, startPoint x: 625, startPoint y: 312, endPoint x: 625, endPoint y: 306, distance: 6.5
click at [625, 306] on button "SIN CONFIRMAR" at bounding box center [623, 308] width 50 height 20
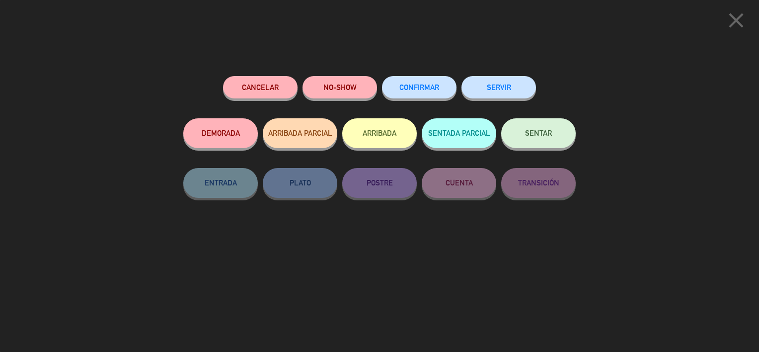
click at [390, 131] on button "ARRIBADA" at bounding box center [379, 133] width 75 height 30
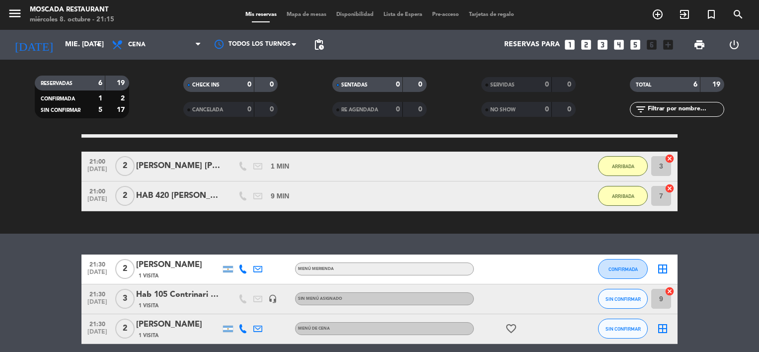
scroll to position [149, 0]
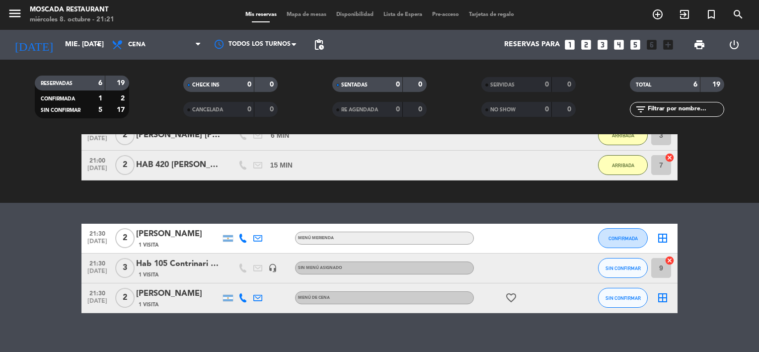
click at [665, 238] on icon "border_all" at bounding box center [663, 238] width 12 height 12
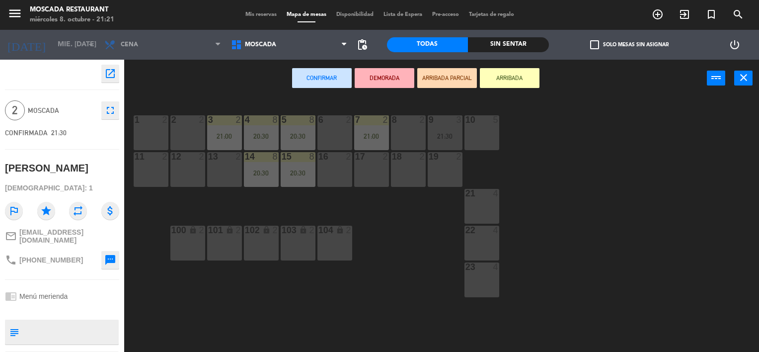
click at [493, 212] on div "21 4" at bounding box center [482, 206] width 35 height 35
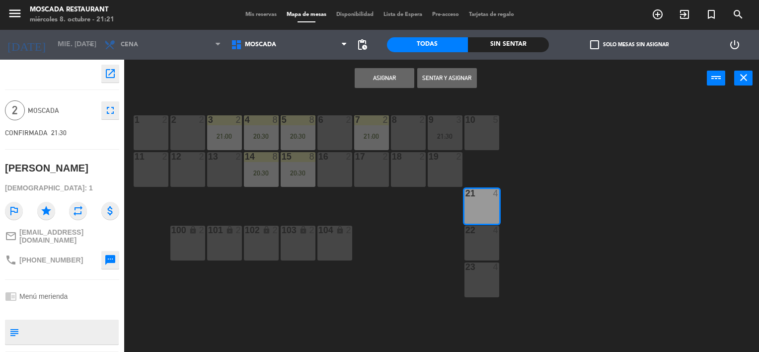
click at [402, 80] on button "Asignar" at bounding box center [385, 78] width 60 height 20
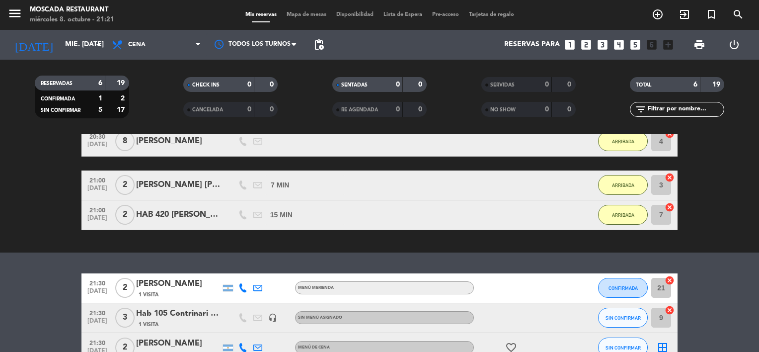
scroll to position [149, 0]
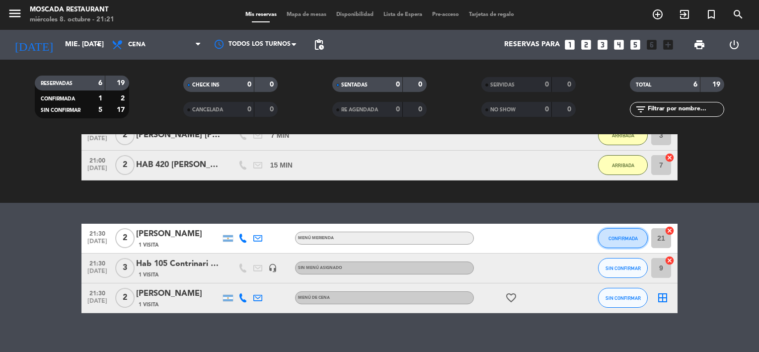
click at [607, 238] on button "CONFIRMADA" at bounding box center [623, 238] width 50 height 20
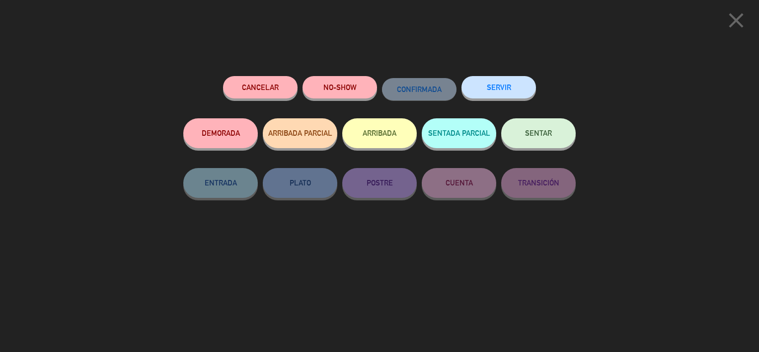
click at [385, 132] on button "ARRIBADA" at bounding box center [379, 133] width 75 height 30
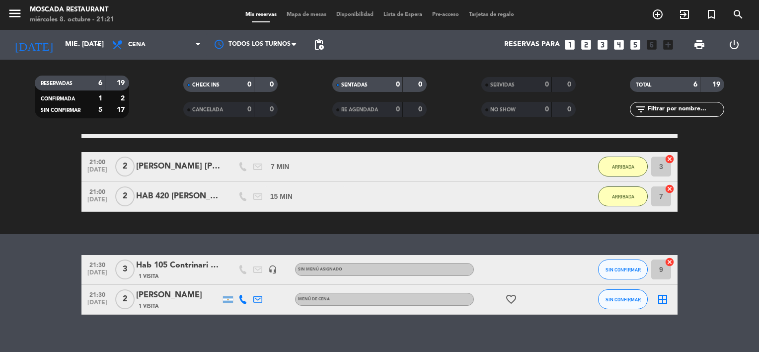
scroll to position [173, 0]
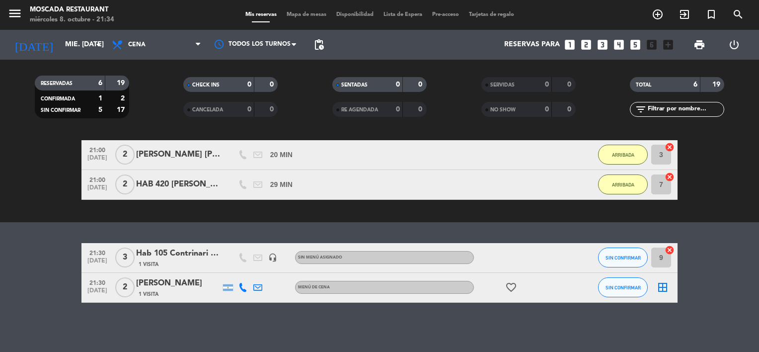
click at [637, 269] on div "SIN CONFIRMAR" at bounding box center [623, 257] width 50 height 29
click at [636, 265] on button "SIN CONFIRMAR" at bounding box center [623, 257] width 50 height 20
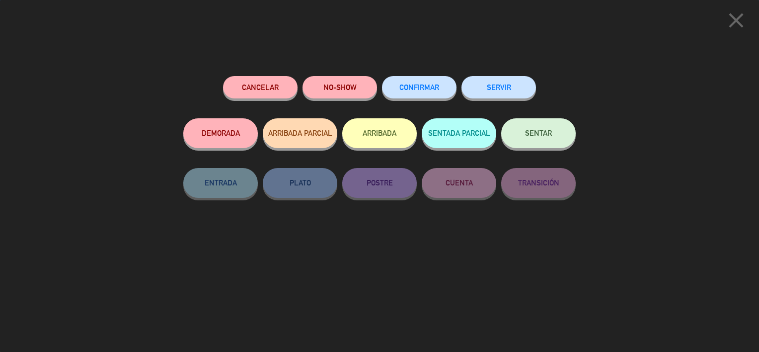
click at [370, 119] on button "ARRIBADA" at bounding box center [379, 133] width 75 height 30
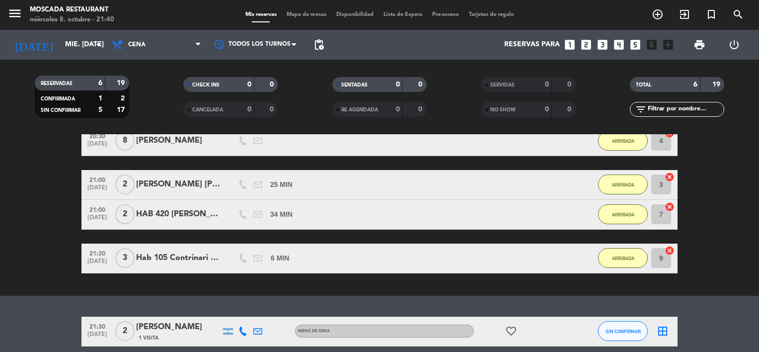
scroll to position [187, 0]
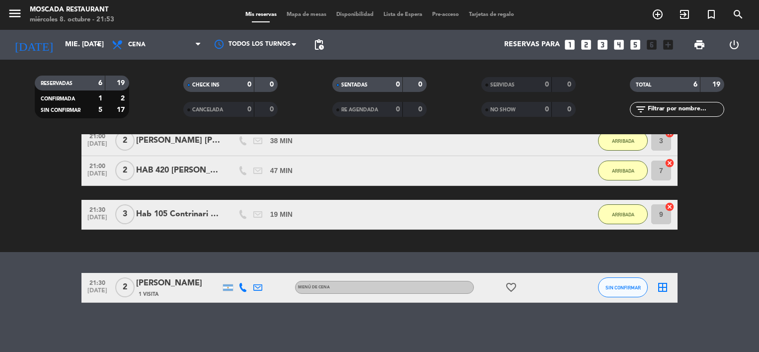
click at [5, 231] on div "exit_to_app CHECK INS Filtrar por tamaño TODOS looks_one looks_two looks_3 look…" at bounding box center [379, 115] width 759 height 273
click at [77, 215] on bookings-row "21:30 [DATE] 2 [PERSON_NAME] 53 MIN / 4:31 H sms ARRIBADA 21 cancel 20:30 [DATE…" at bounding box center [379, 134] width 759 height 191
click at [173, 42] on span "Cena" at bounding box center [156, 45] width 99 height 22
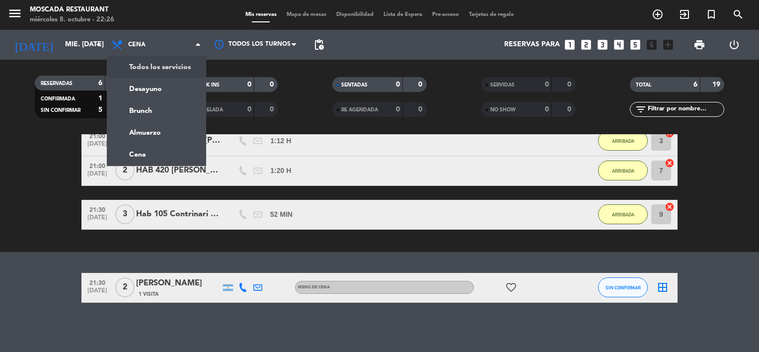
click at [30, 145] on bookings-row "21:30 [DATE] 2 [PERSON_NAME] 1:06 H / 4:31 H sms ARRIBADA 21 cancel 20:30 [DATE…" at bounding box center [379, 134] width 759 height 191
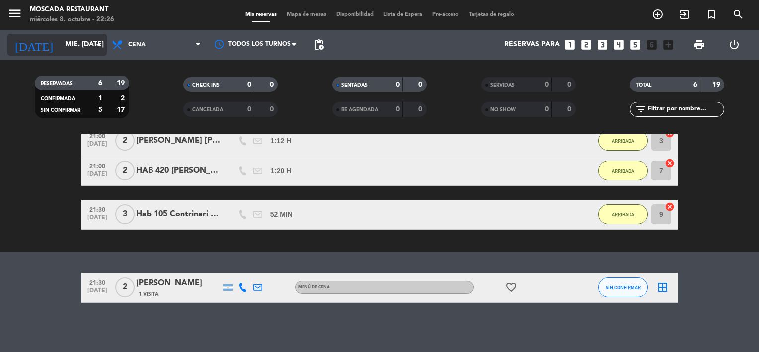
click at [102, 41] on icon "arrow_drop_down" at bounding box center [98, 45] width 12 height 12
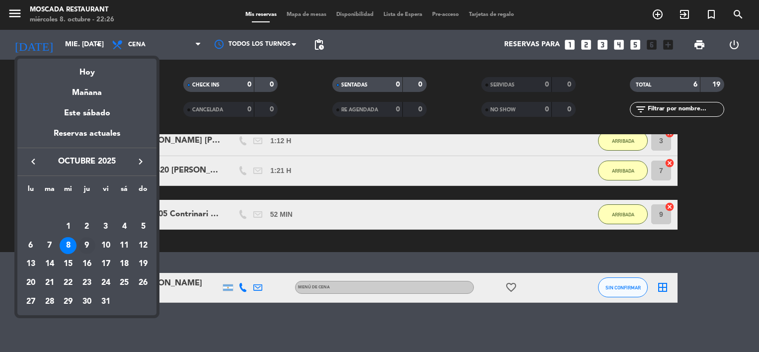
click at [91, 241] on div "9" at bounding box center [87, 245] width 17 height 17
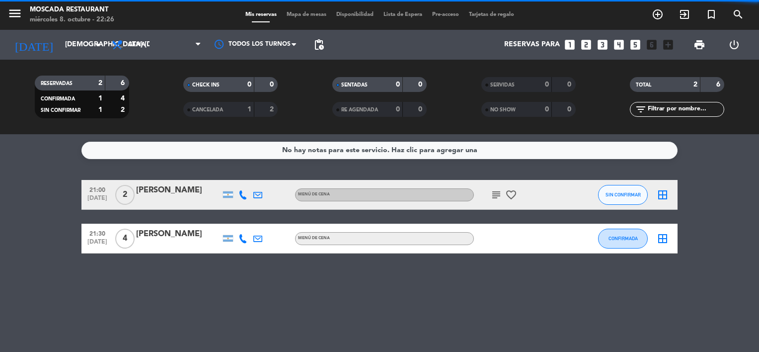
scroll to position [0, 0]
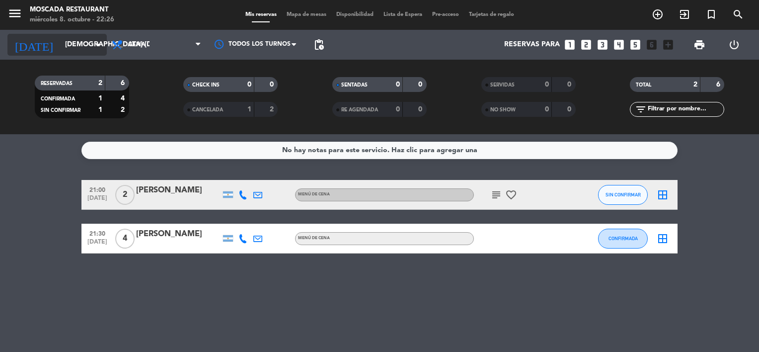
click at [64, 37] on input "[DEMOGRAPHIC_DATA] [DATE]" at bounding box center [107, 45] width 94 height 18
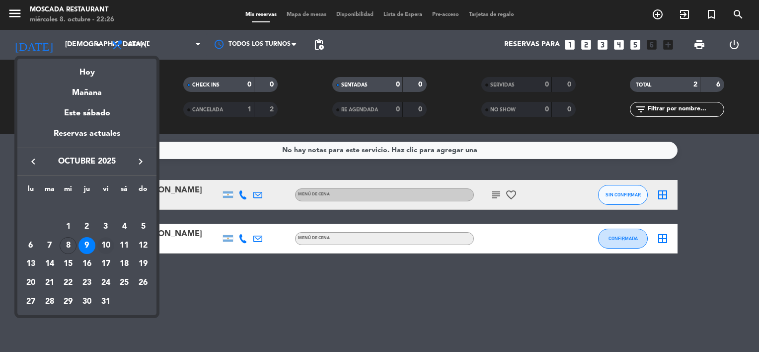
click at [101, 242] on div "10" at bounding box center [105, 245] width 17 height 17
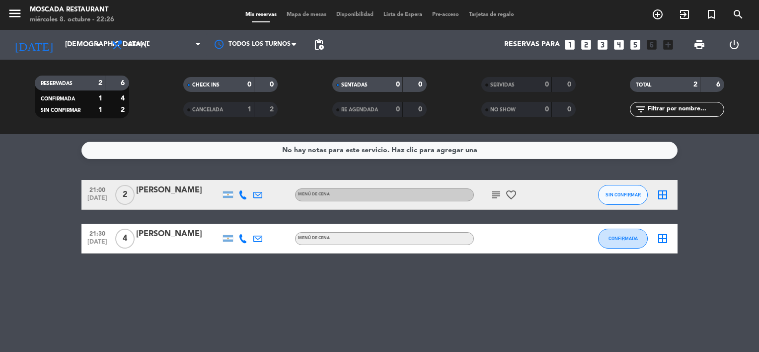
type input "vie. [DATE]"
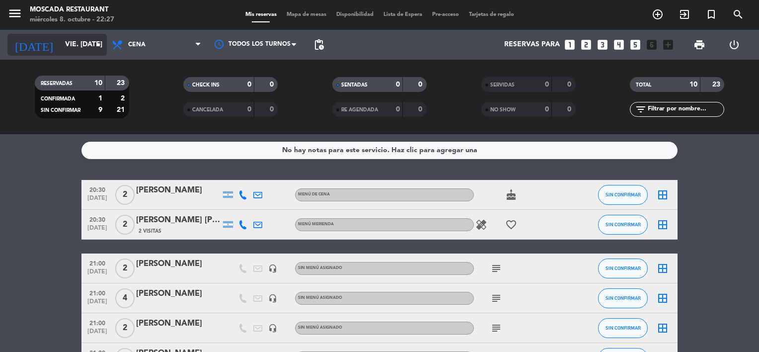
click at [94, 50] on icon "arrow_drop_down" at bounding box center [98, 45] width 12 height 12
